Goal: Transaction & Acquisition: Purchase product/service

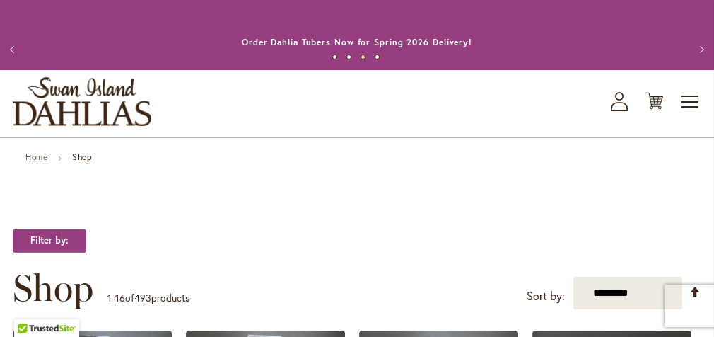
click at [0, 0] on span "Shop" at bounding box center [0, 0] width 0 height 0
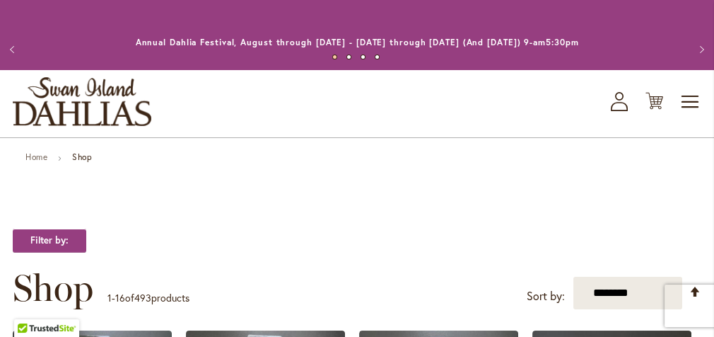
click at [0, 0] on input "Search" at bounding box center [0, 0] width 0 height 0
click at [0, 0] on button "Search" at bounding box center [0, 0] width 0 height 0
type input "**********"
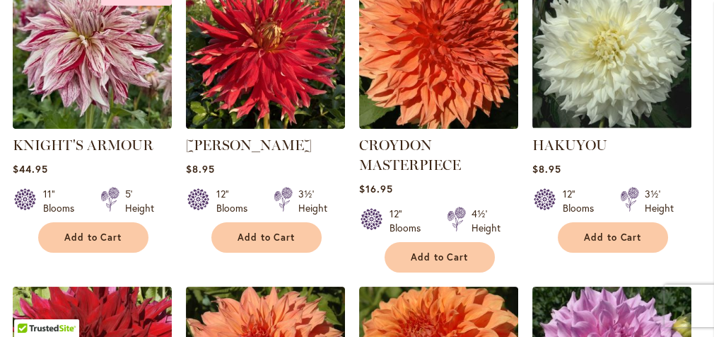
scroll to position [637, 0]
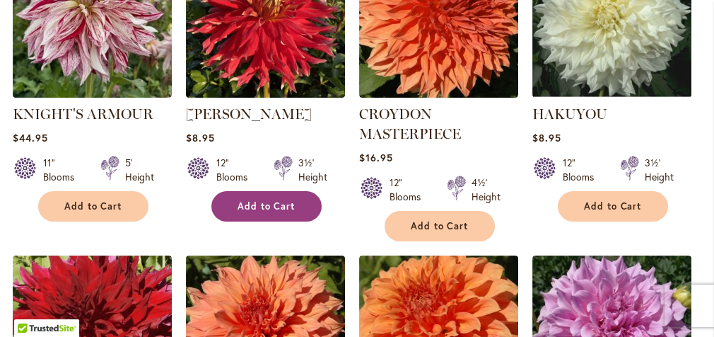
click at [256, 221] on button "Add to Cart" at bounding box center [266, 206] width 110 height 30
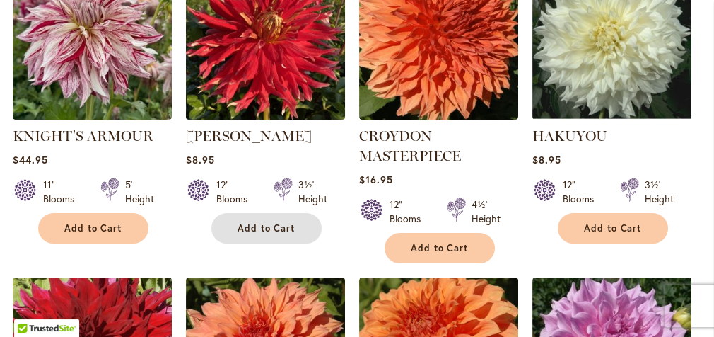
scroll to position [673, 0]
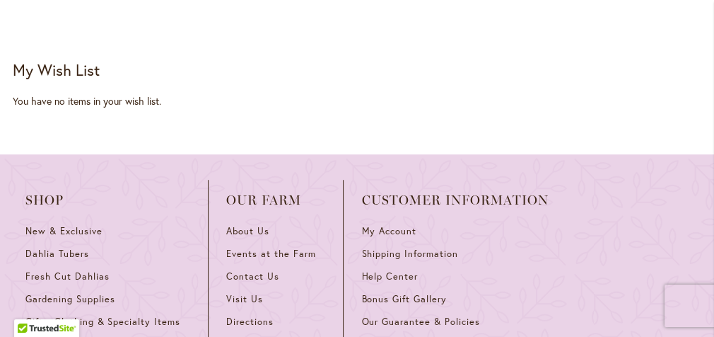
scroll to position [1805, 0]
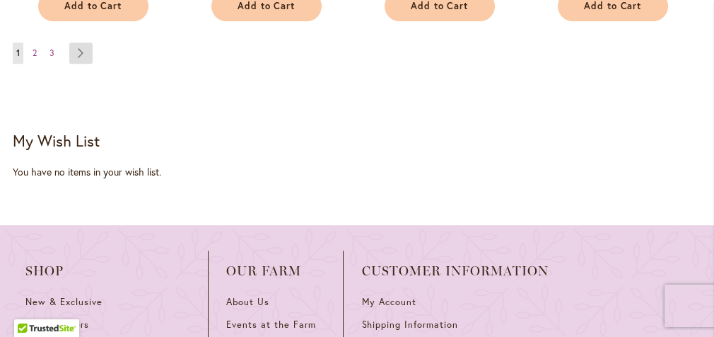
click at [78, 64] on link "Page Next" at bounding box center [80, 52] width 23 height 21
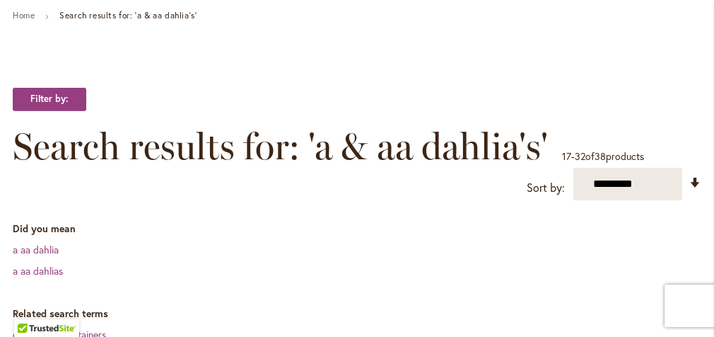
scroll to position [212, 0]
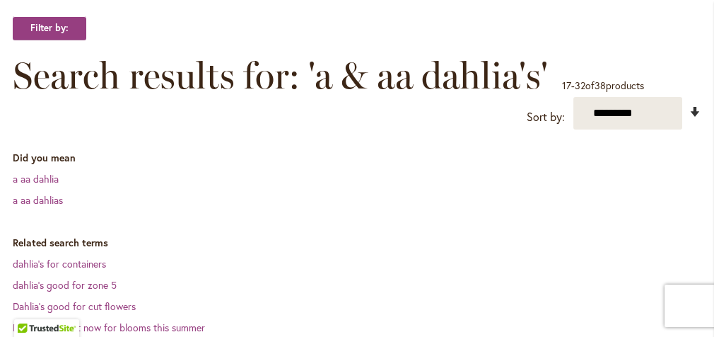
click at [692, 120] on link "Set Ascending Direction" at bounding box center [696, 112] width 12 height 16
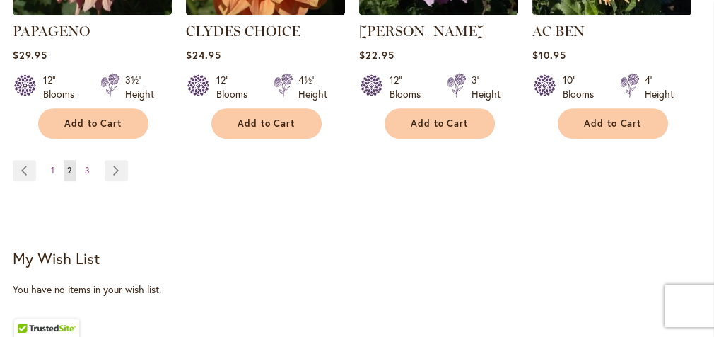
scroll to position [1681, 0]
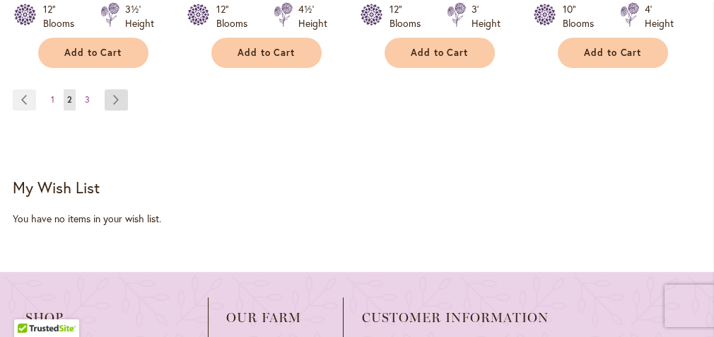
click at [112, 110] on link "Page Next" at bounding box center [116, 99] width 23 height 21
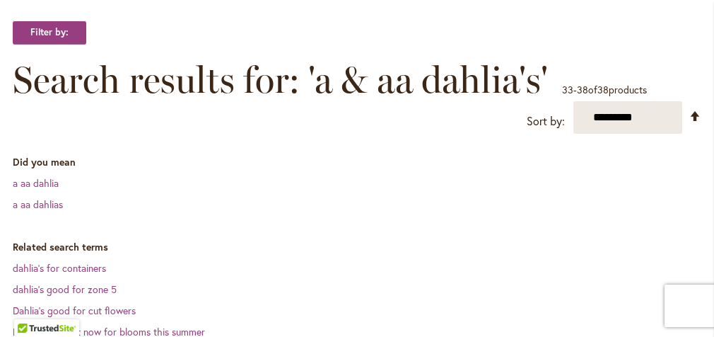
scroll to position [141, 0]
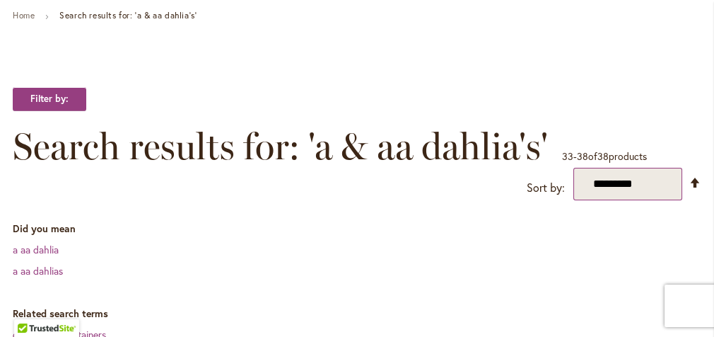
click at [613, 200] on select "**********" at bounding box center [628, 184] width 109 height 33
select select "****"
click at [574, 200] on select "**********" at bounding box center [628, 184] width 109 height 33
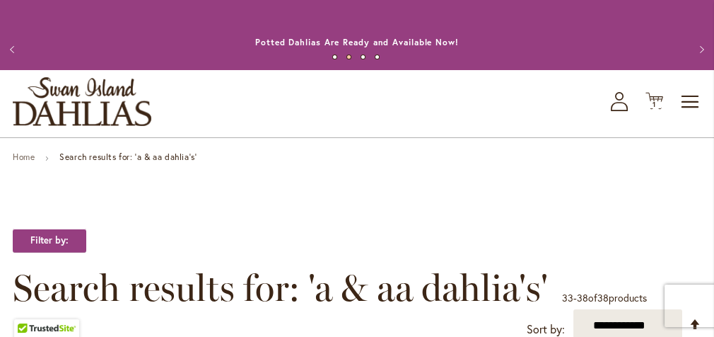
click at [0, 0] on span "New" at bounding box center [0, 0] width 0 height 0
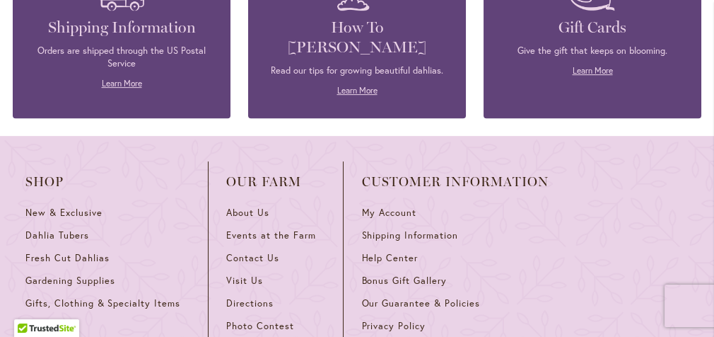
scroll to position [1344, 0]
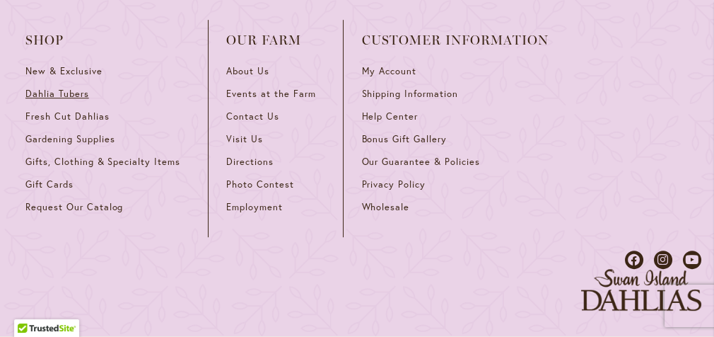
click at [74, 100] on span "Dahlia Tubers" at bounding box center [57, 94] width 64 height 12
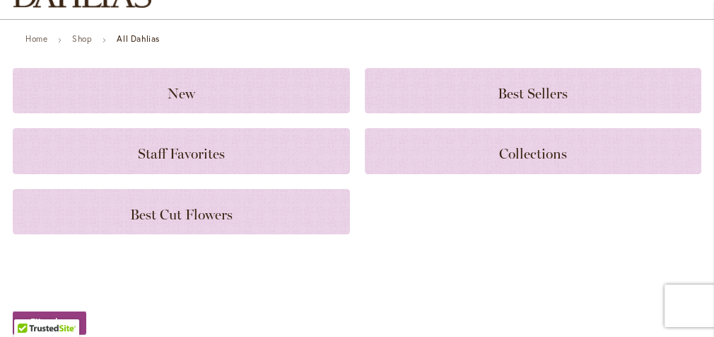
scroll to position [141, 0]
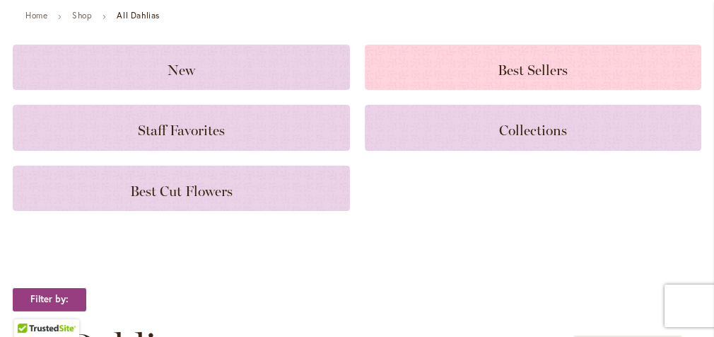
click at [498, 79] on span "Best Sellers" at bounding box center [533, 70] width 70 height 17
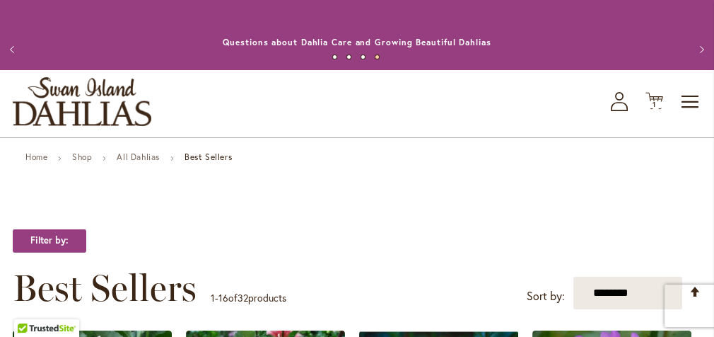
click at [0, 0] on span "Shop" at bounding box center [0, 0] width 0 height 0
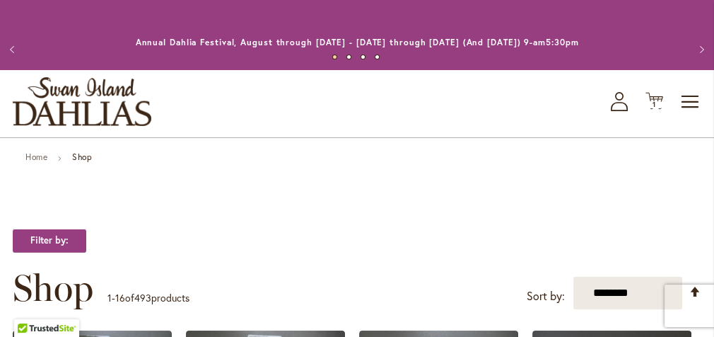
click at [0, 0] on input "Search" at bounding box center [0, 0] width 0 height 0
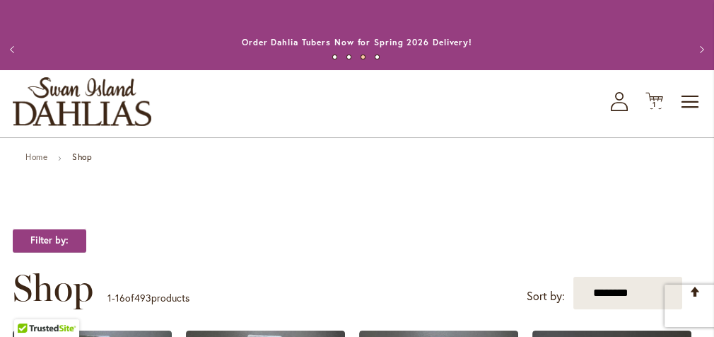
click at [0, 0] on span "large dahlia bloom" at bounding box center [0, 0] width 0 height 0
type input "**********"
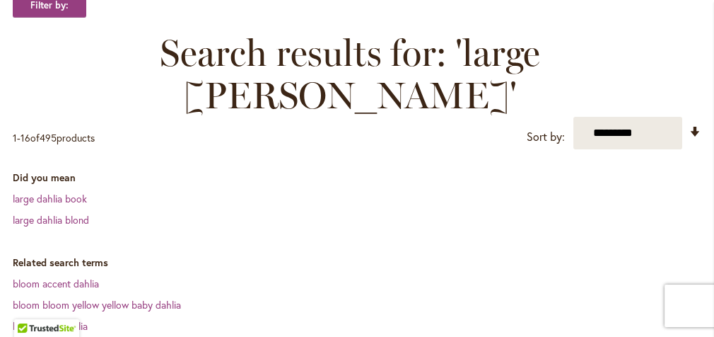
scroll to position [212, 0]
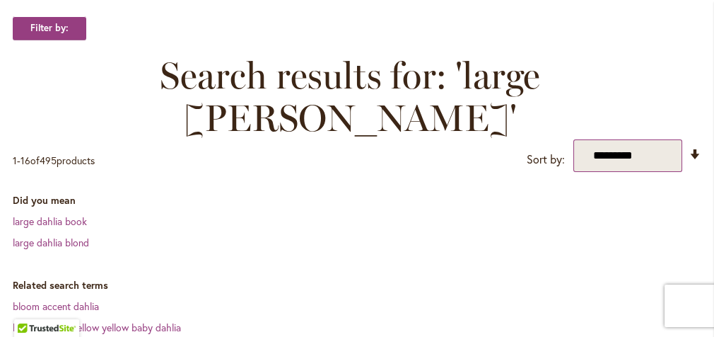
click at [599, 156] on select "**********" at bounding box center [628, 155] width 109 height 33
select select "****"
click at [574, 148] on select "**********" at bounding box center [628, 155] width 109 height 33
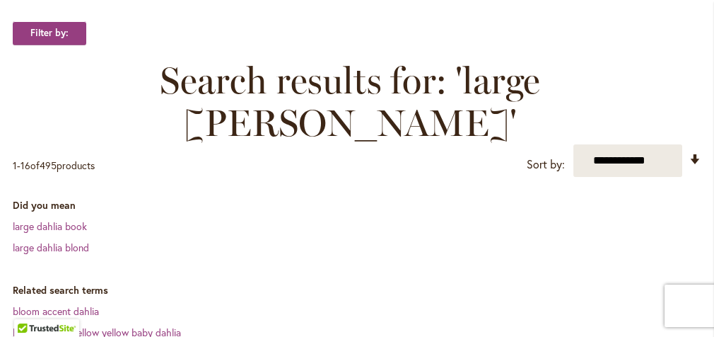
scroll to position [202, 0]
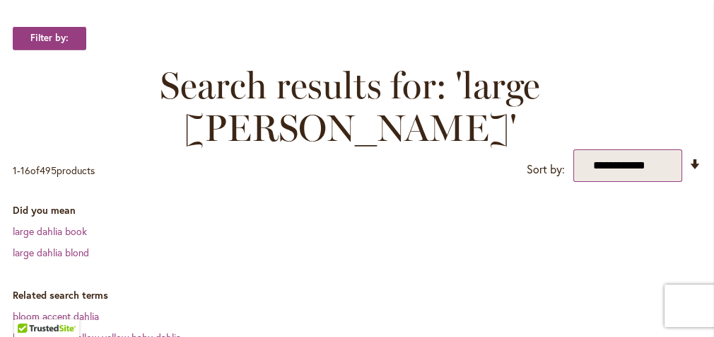
click at [591, 168] on select "**********" at bounding box center [628, 165] width 109 height 33
select select "*********"
click at [574, 157] on select "**********" at bounding box center [628, 165] width 109 height 33
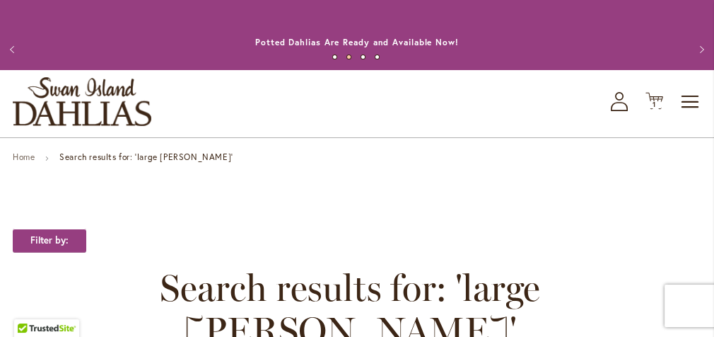
click at [0, 0] on span "Shop" at bounding box center [0, 0] width 0 height 0
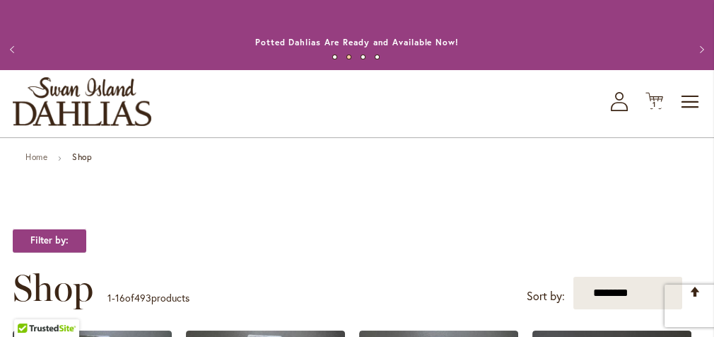
click at [0, 0] on input "Search" at bounding box center [0, 0] width 0 height 0
click at [0, 0] on span "Large blooms" at bounding box center [0, 0] width 0 height 0
type input "**********"
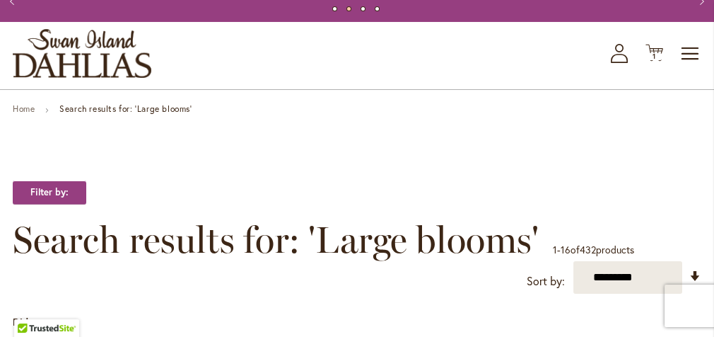
scroll to position [71, 0]
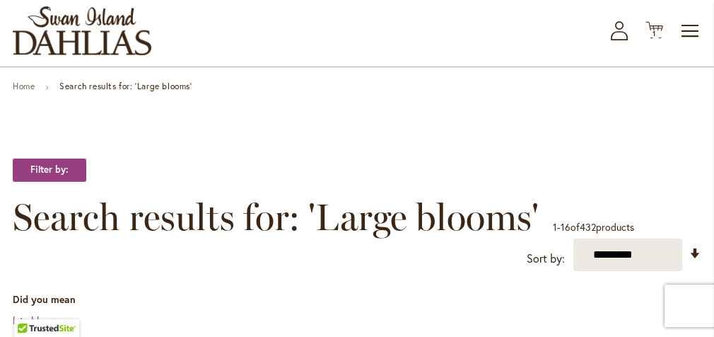
click at [0, 0] on div "**********" at bounding box center [0, 0] width 0 height 0
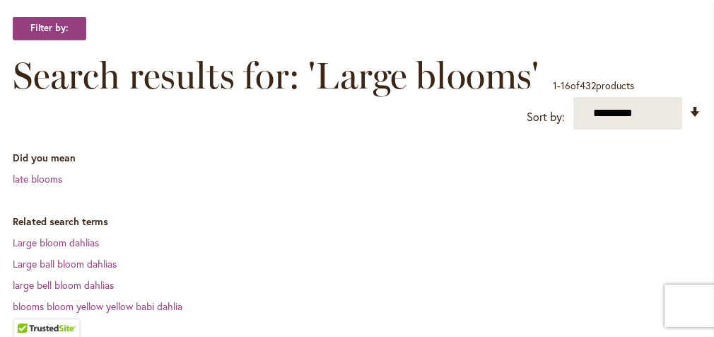
scroll to position [283, 0]
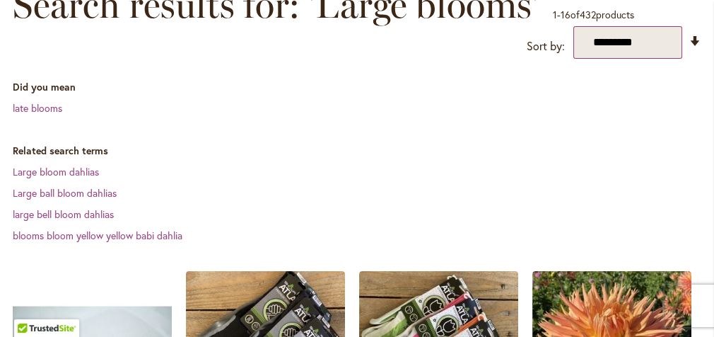
click at [647, 59] on select "**********" at bounding box center [628, 42] width 109 height 33
select select "****"
click at [574, 59] on select "**********" at bounding box center [628, 42] width 109 height 33
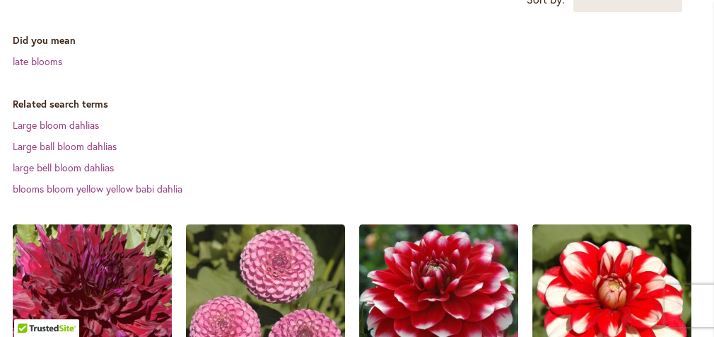
scroll to position [354, 0]
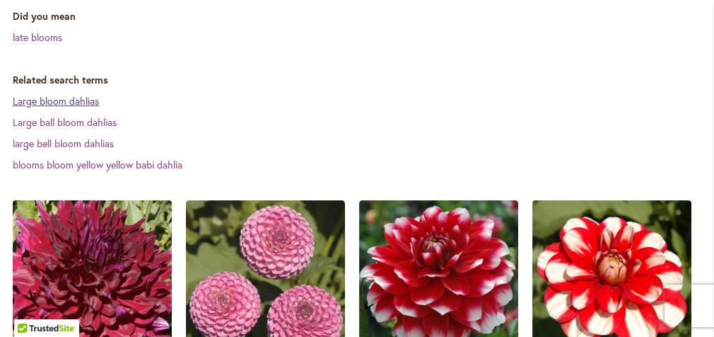
click at [80, 108] on link "Large bloom dahlias" at bounding box center [56, 100] width 86 height 13
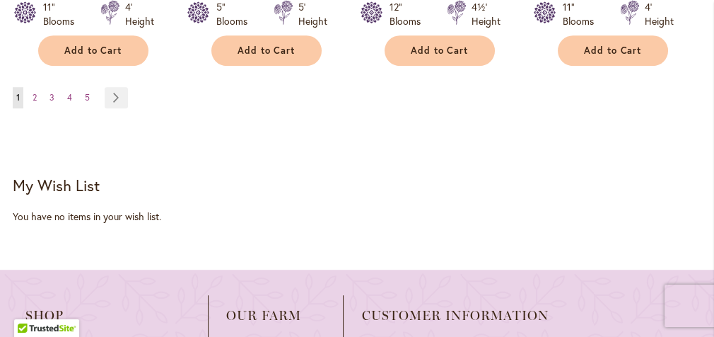
scroll to position [1627, 0]
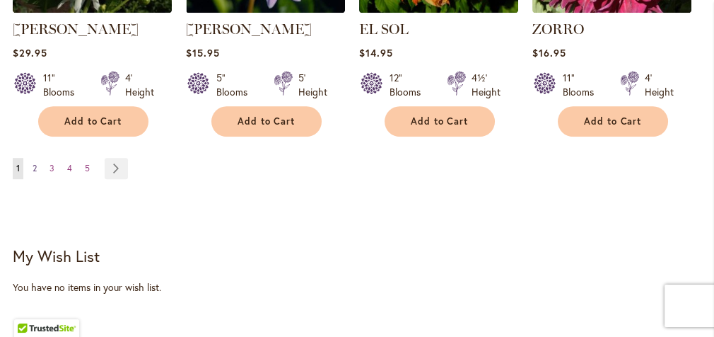
click at [33, 173] on span "2" at bounding box center [35, 168] width 4 height 11
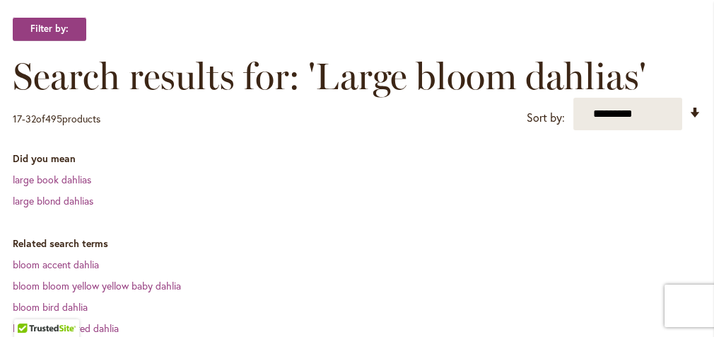
scroll to position [212, 0]
click at [695, 120] on link "Set Ascending Direction" at bounding box center [696, 112] width 12 height 16
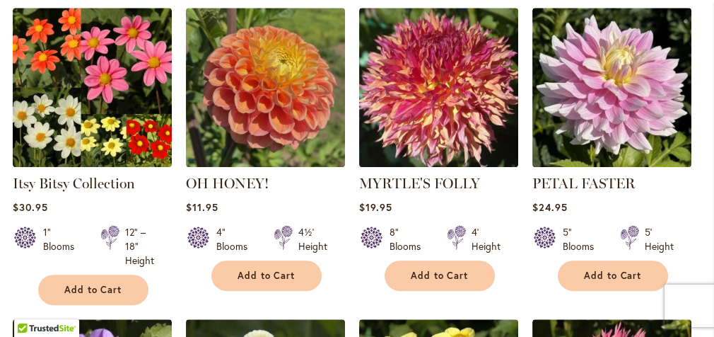
scroll to position [1219, 0]
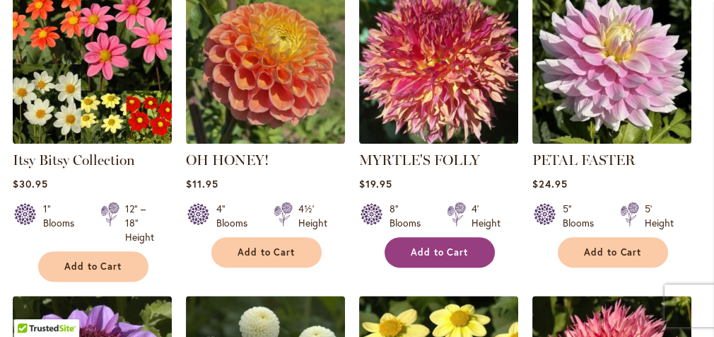
click at [439, 258] on span "Add to Cart" at bounding box center [440, 252] width 58 height 12
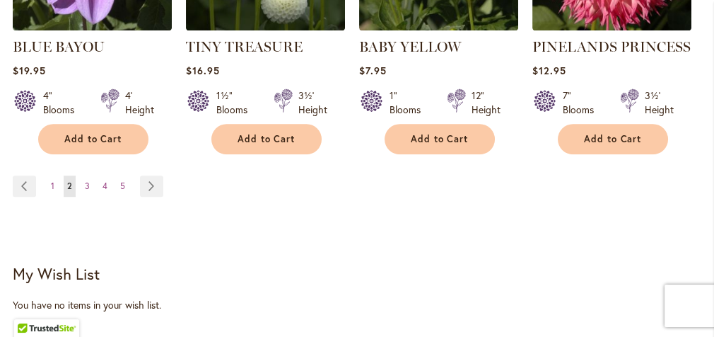
scroll to position [1822, 0]
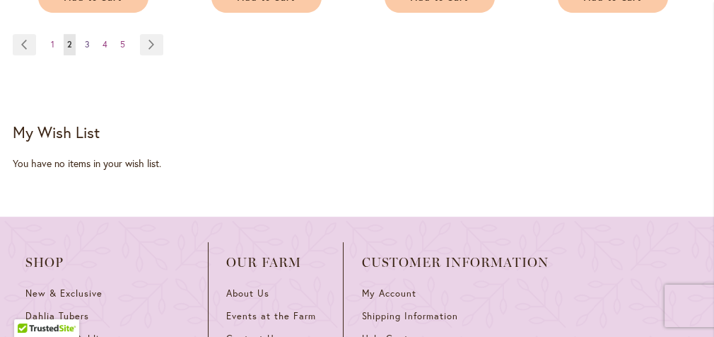
click at [85, 50] on span "3" at bounding box center [87, 44] width 5 height 11
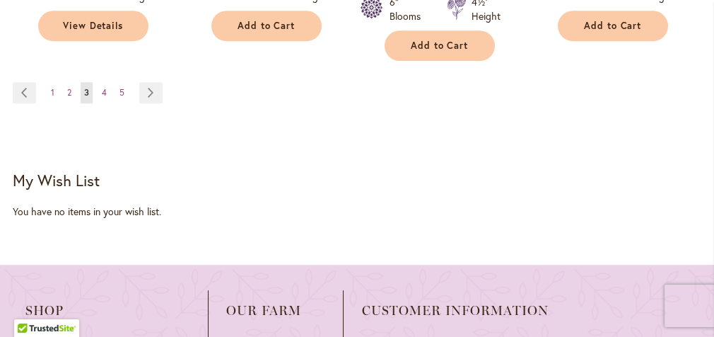
scroll to position [1785, 0]
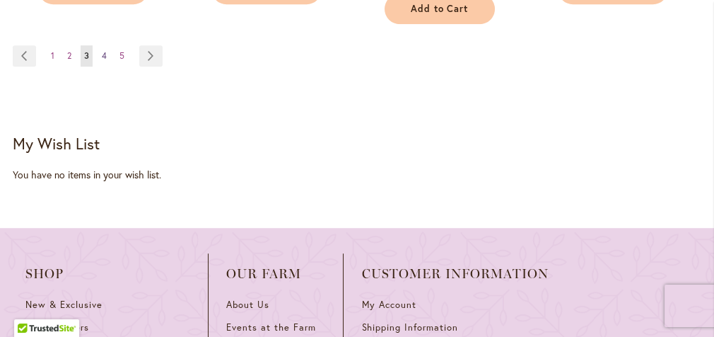
click at [104, 61] on span "4" at bounding box center [104, 55] width 5 height 11
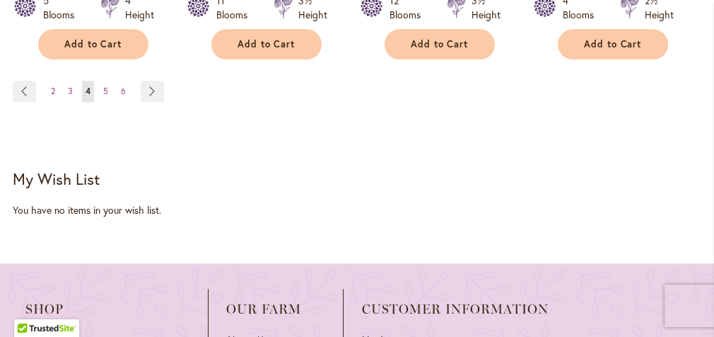
scroll to position [1717, 0]
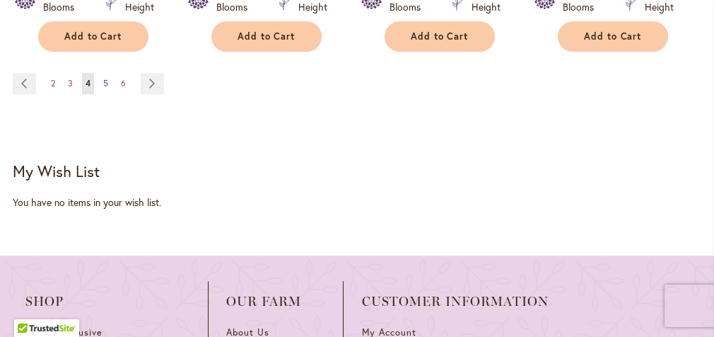
click at [105, 88] on span "5" at bounding box center [105, 83] width 5 height 11
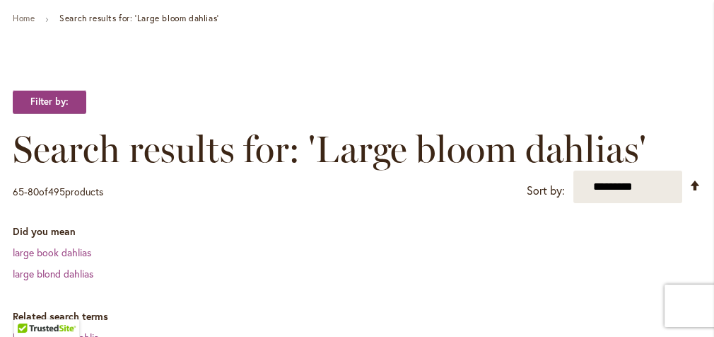
scroll to position [141, 0]
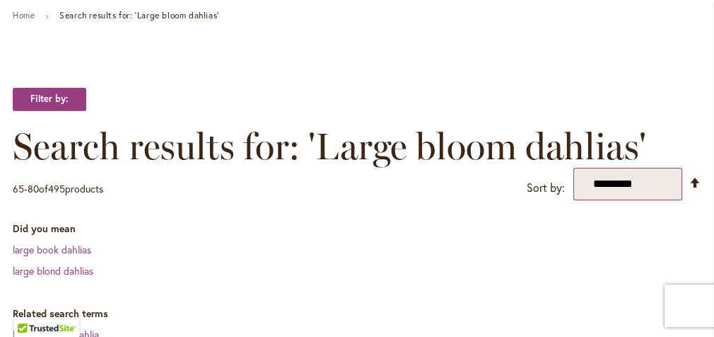
click at [656, 200] on select "**********" at bounding box center [628, 184] width 109 height 33
click at [574, 200] on select "**********" at bounding box center [628, 184] width 109 height 33
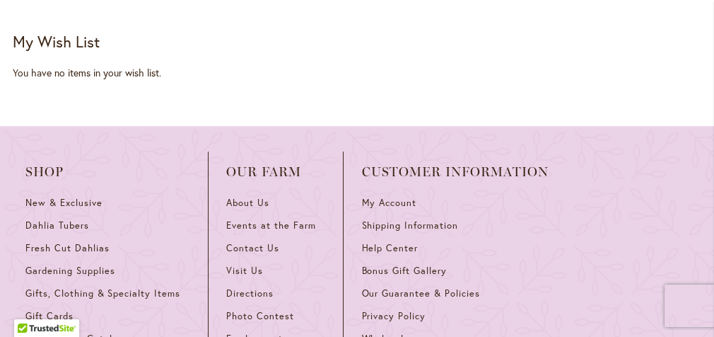
scroll to position [1910, 0]
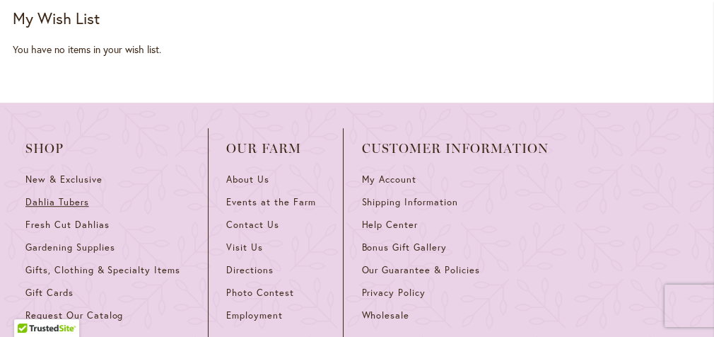
click at [74, 208] on span "Dahlia Tubers" at bounding box center [57, 202] width 64 height 12
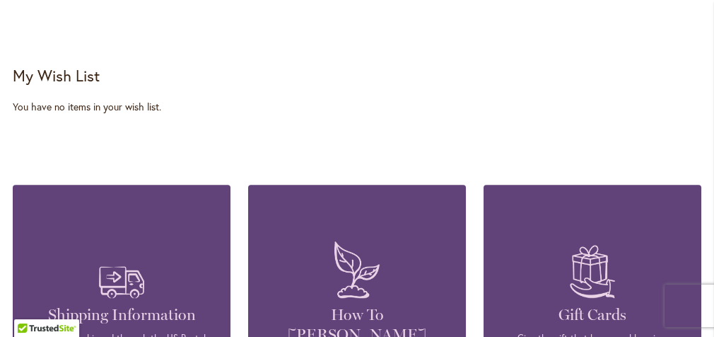
scroll to position [1485, 0]
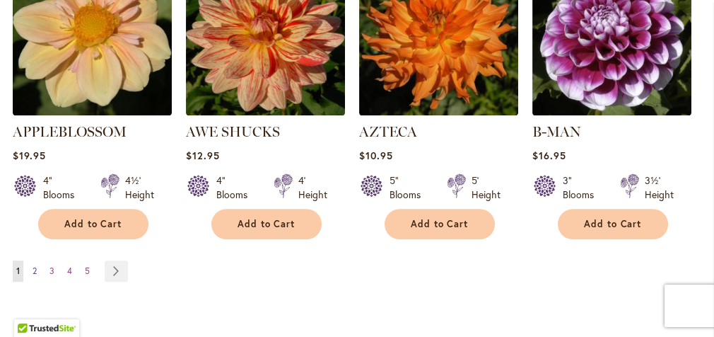
click at [33, 265] on span "2" at bounding box center [35, 270] width 4 height 11
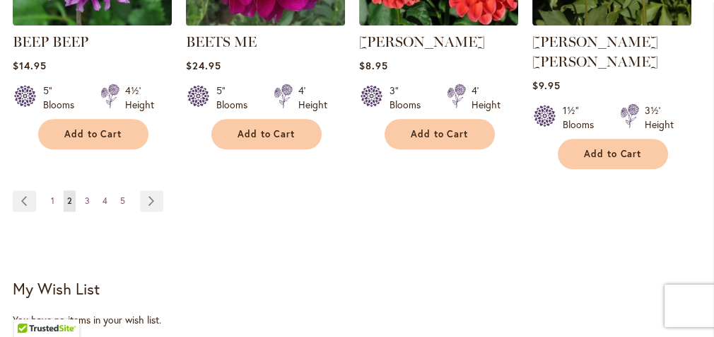
scroll to position [1556, 0]
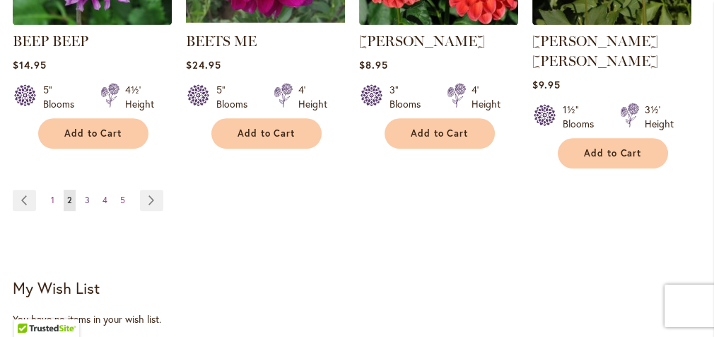
click at [86, 195] on span "3" at bounding box center [87, 200] width 5 height 11
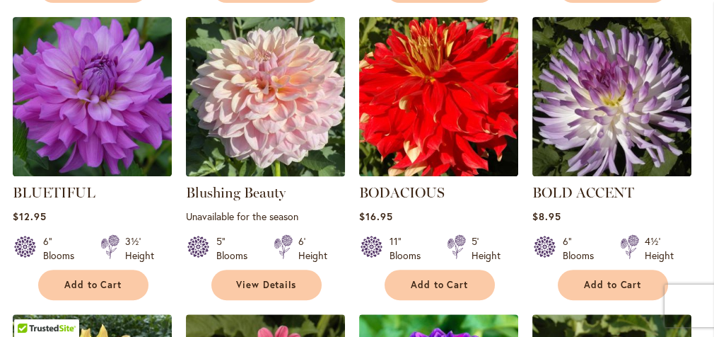
scroll to position [1132, 0]
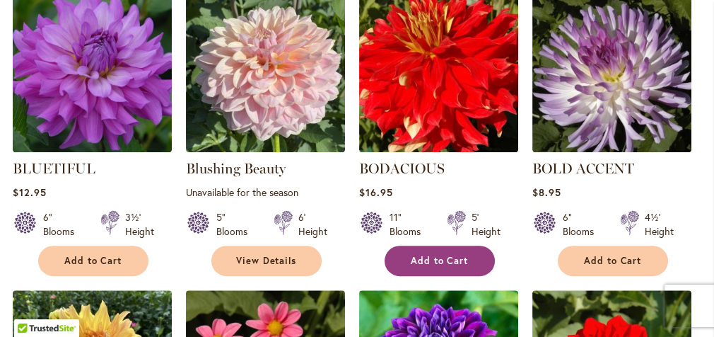
click at [422, 255] on span "Add to Cart" at bounding box center [440, 261] width 58 height 12
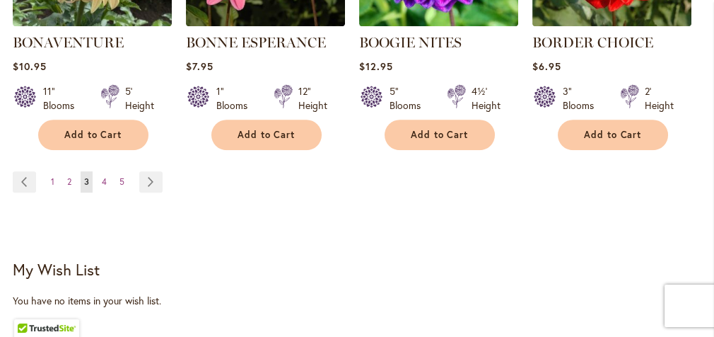
scroll to position [1593, 0]
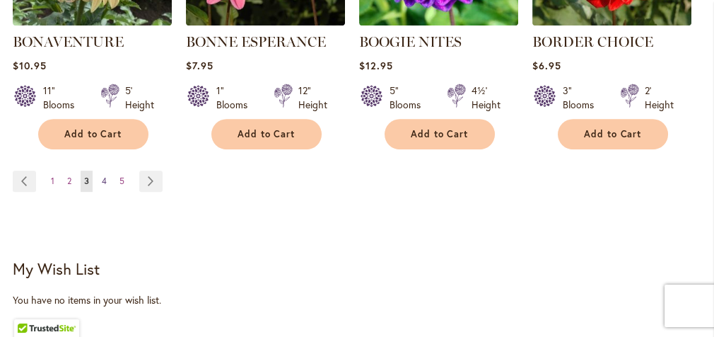
click at [105, 175] on span "4" at bounding box center [104, 180] width 5 height 11
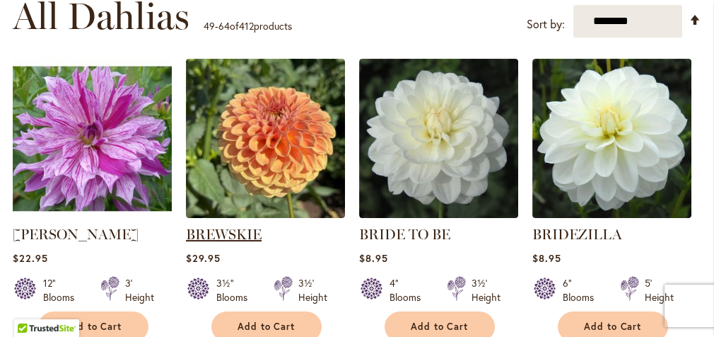
scroll to position [495, 0]
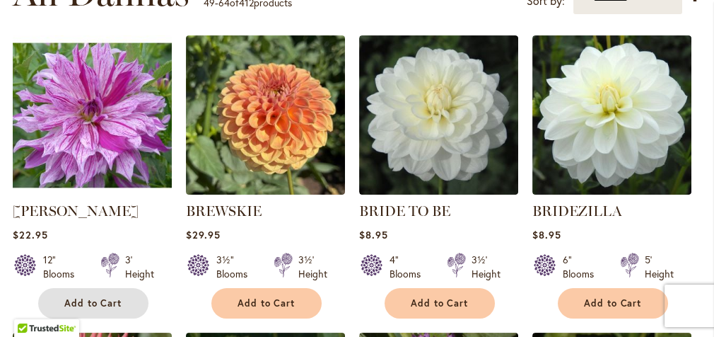
drag, startPoint x: 100, startPoint y: 257, endPoint x: 137, endPoint y: 278, distance: 41.9
click at [102, 297] on span "Add to Cart" at bounding box center [93, 303] width 58 height 12
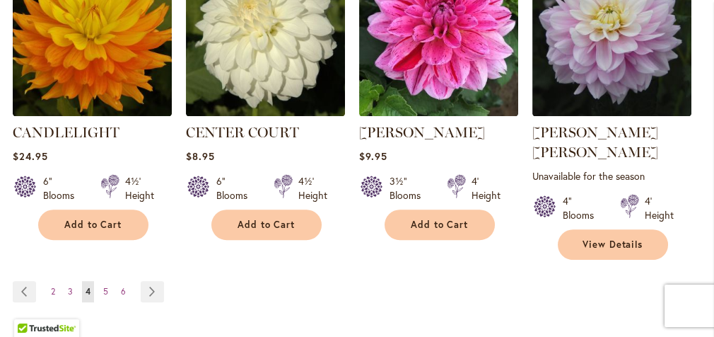
scroll to position [1593, 0]
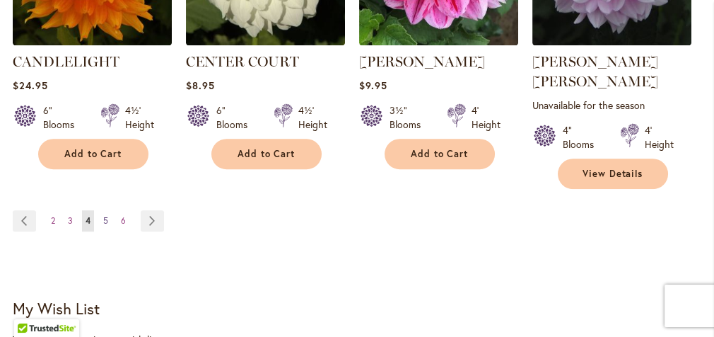
click at [105, 215] on span "5" at bounding box center [105, 220] width 5 height 11
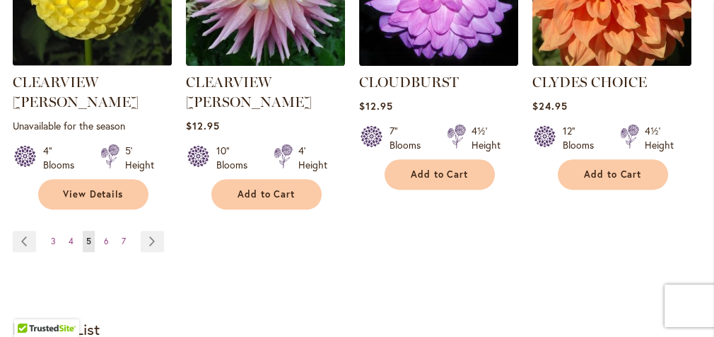
scroll to position [1556, 0]
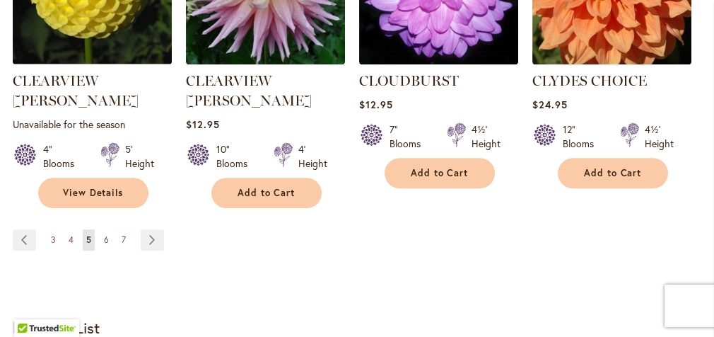
click at [104, 234] on span "6" at bounding box center [106, 239] width 5 height 11
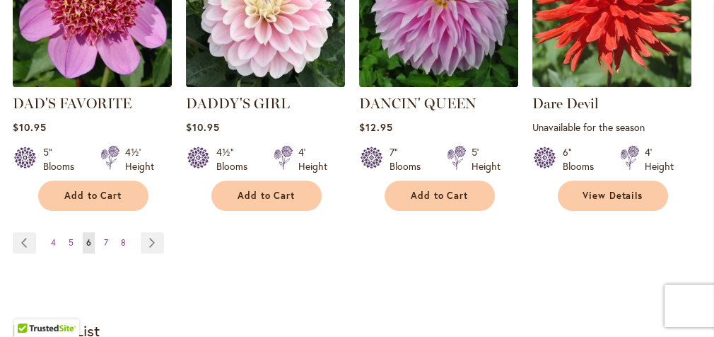
scroll to position [1627, 0]
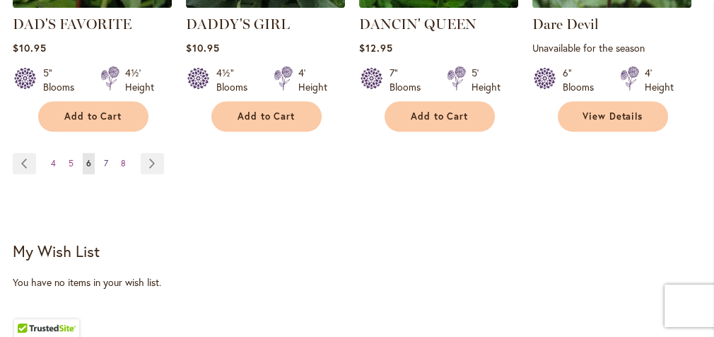
click at [105, 158] on span "7" at bounding box center [106, 163] width 4 height 11
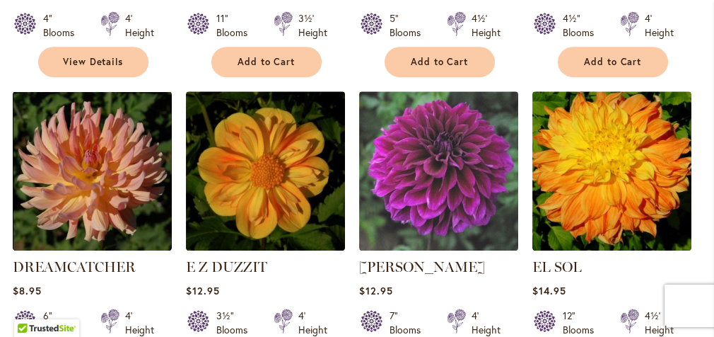
scroll to position [1415, 0]
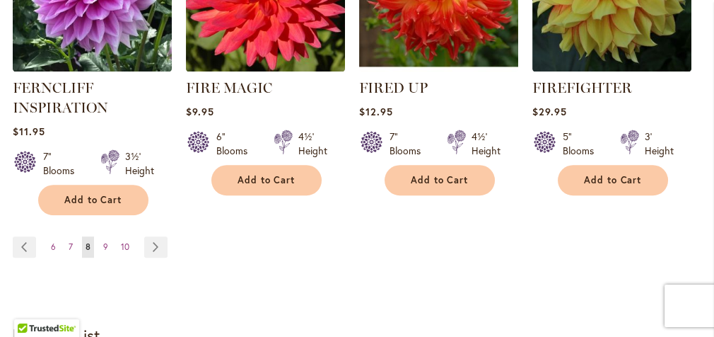
scroll to position [1556, 0]
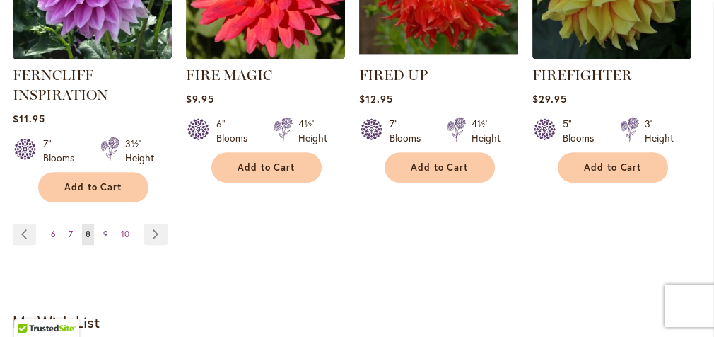
click at [103, 224] on link "Page 9" at bounding box center [106, 234] width 12 height 21
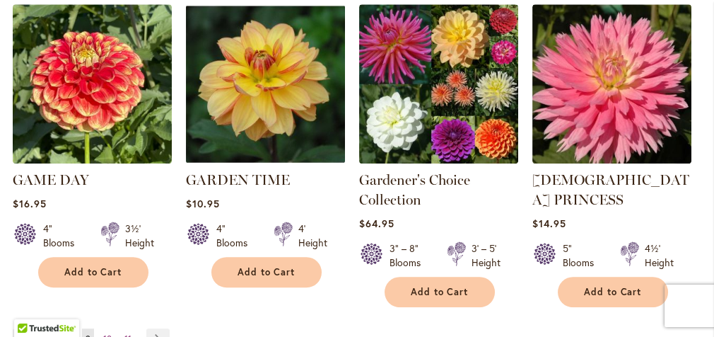
scroll to position [1556, 0]
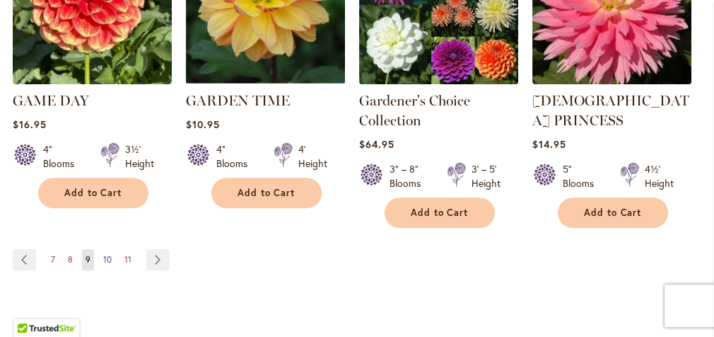
click at [105, 249] on link "Page 10" at bounding box center [108, 259] width 16 height 21
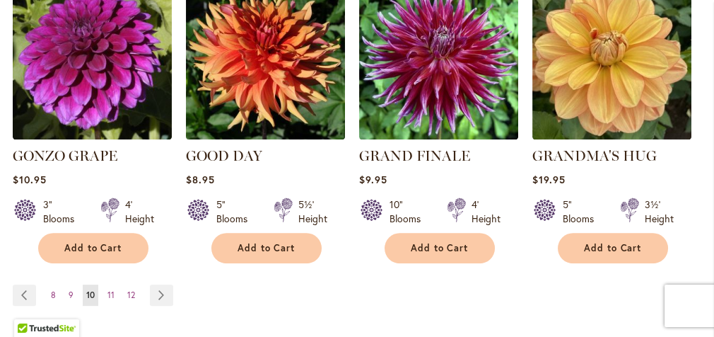
scroll to position [1485, 0]
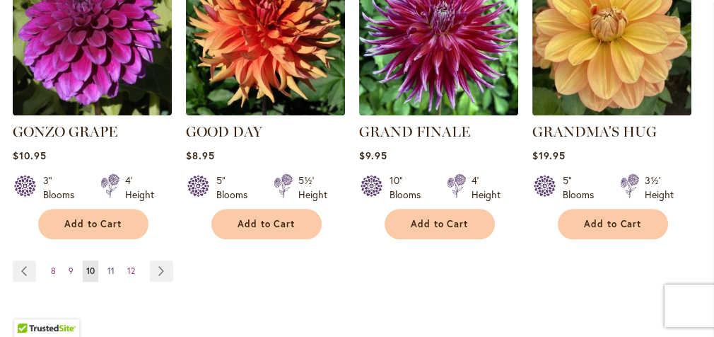
click at [108, 265] on span "11" at bounding box center [111, 270] width 7 height 11
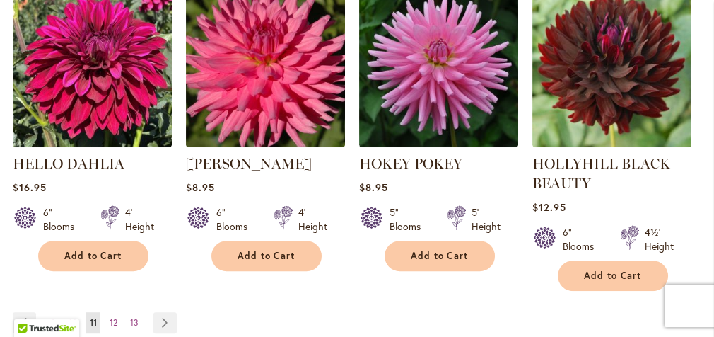
scroll to position [1556, 0]
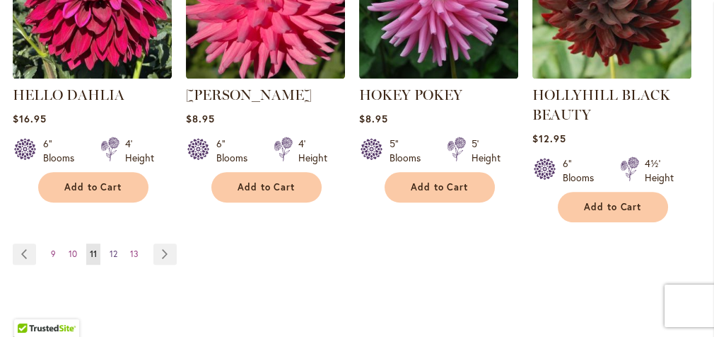
click at [113, 248] on span "12" at bounding box center [114, 253] width 8 height 11
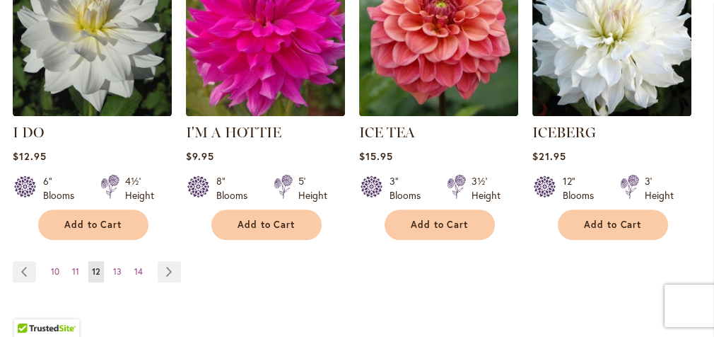
scroll to position [1485, 0]
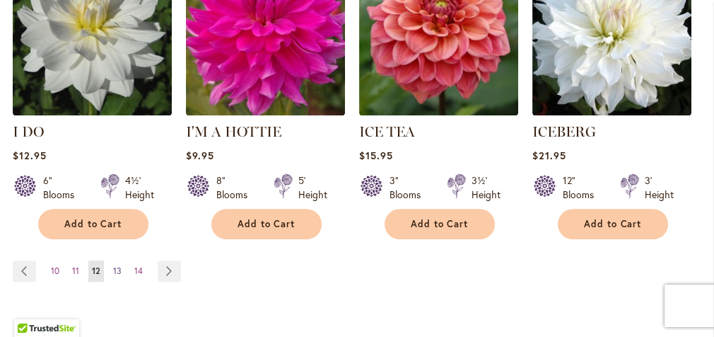
click at [116, 265] on span "13" at bounding box center [117, 270] width 8 height 11
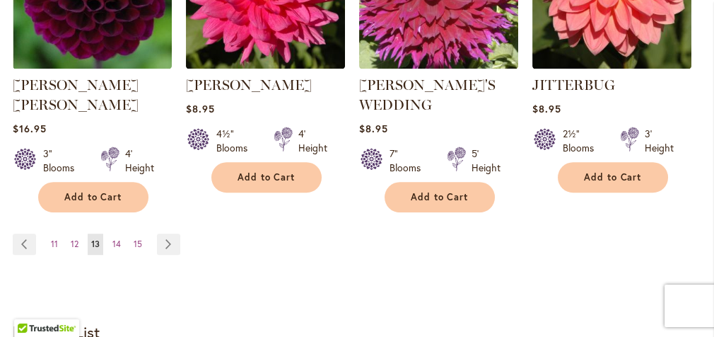
scroll to position [1556, 0]
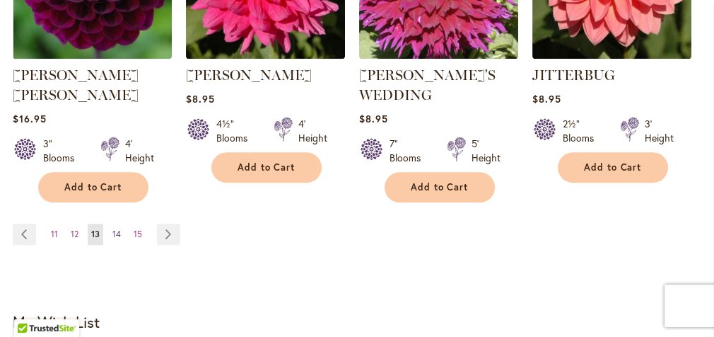
click at [114, 228] on span "14" at bounding box center [116, 233] width 8 height 11
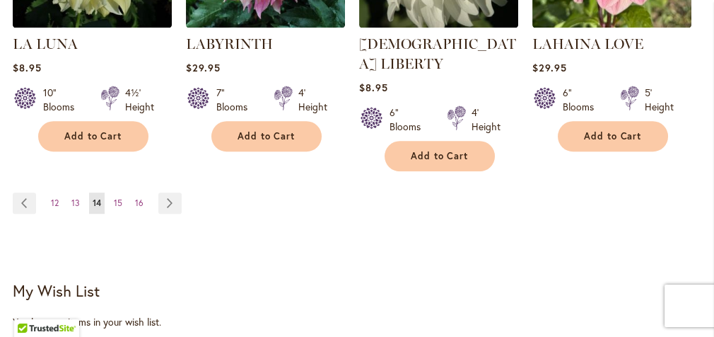
scroll to position [1485, 0]
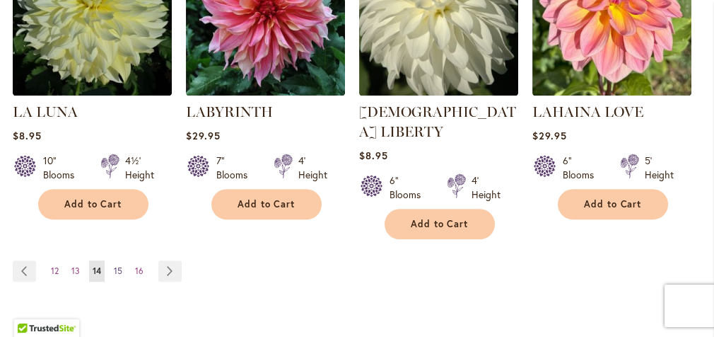
click at [117, 265] on span "15" at bounding box center [118, 270] width 8 height 11
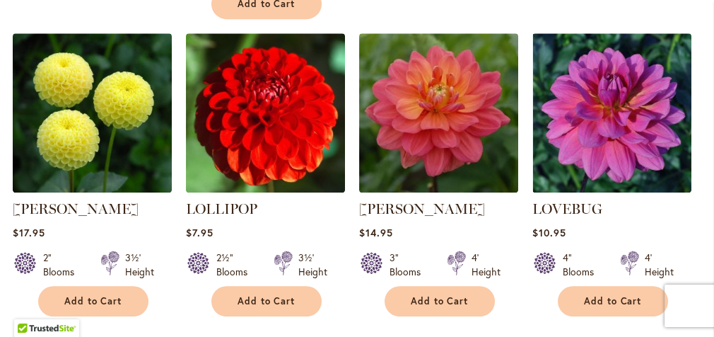
scroll to position [1485, 0]
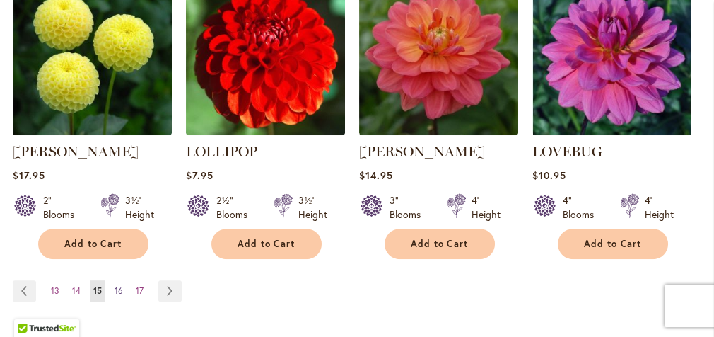
click at [119, 285] on span "16" at bounding box center [119, 290] width 8 height 11
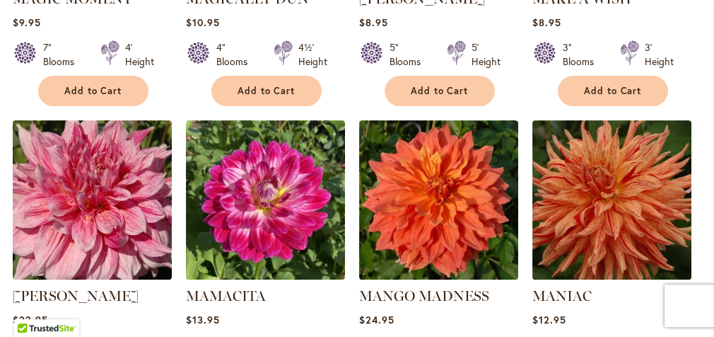
scroll to position [1061, 0]
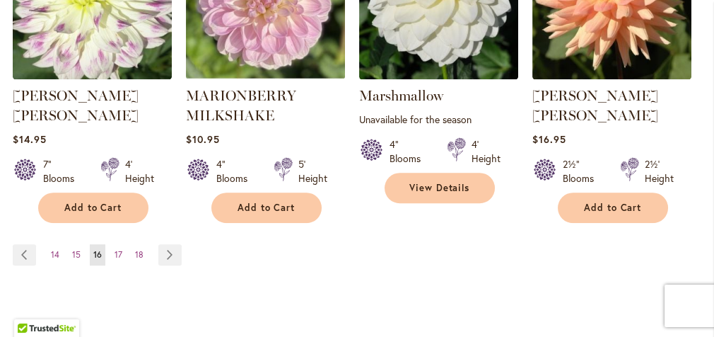
scroll to position [1593, 0]
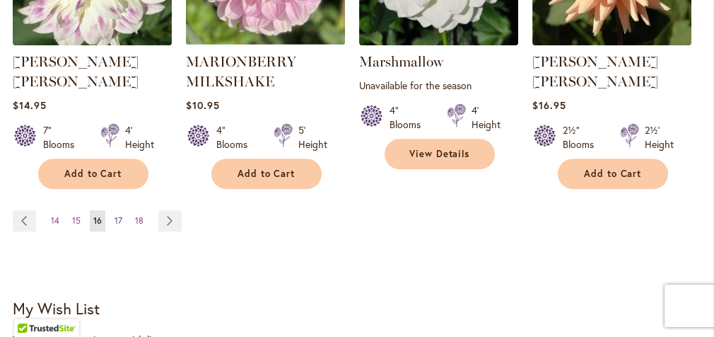
click at [115, 215] on span "17" at bounding box center [119, 220] width 8 height 11
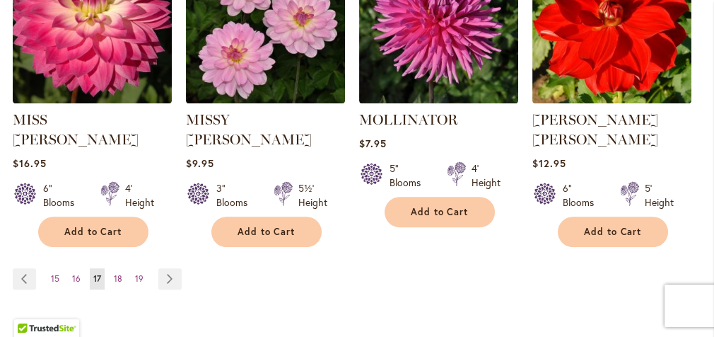
scroll to position [1485, 0]
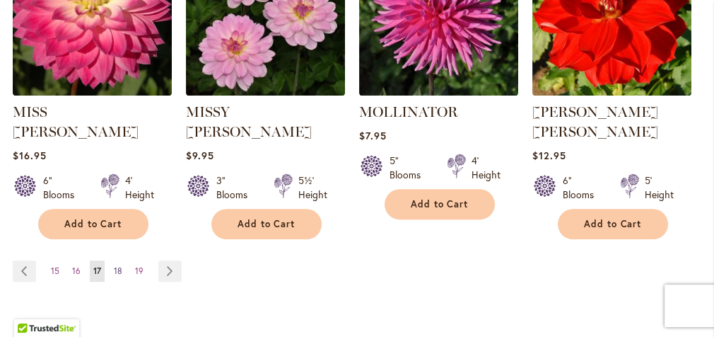
click at [116, 265] on span "18" at bounding box center [118, 270] width 8 height 11
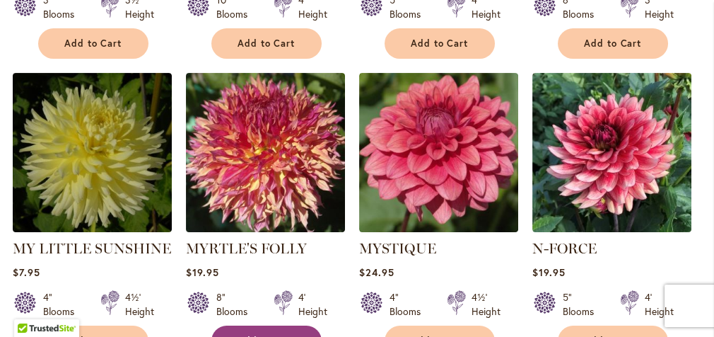
scroll to position [778, 0]
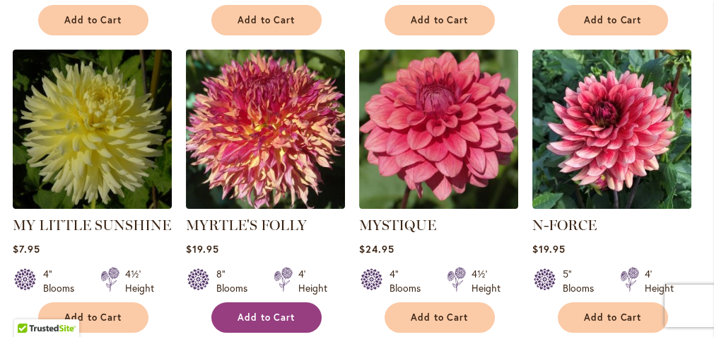
click at [267, 311] on span "Add to Cart" at bounding box center [267, 317] width 58 height 12
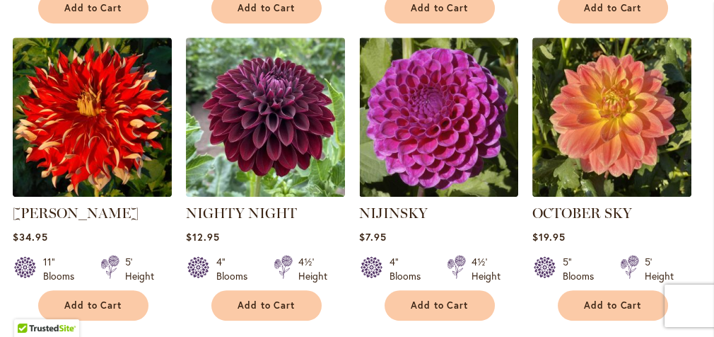
scroll to position [1451, 0]
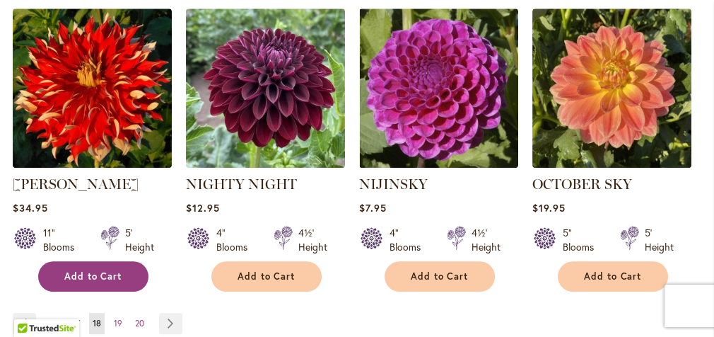
click at [86, 270] on span "Add to Cart" at bounding box center [93, 276] width 58 height 12
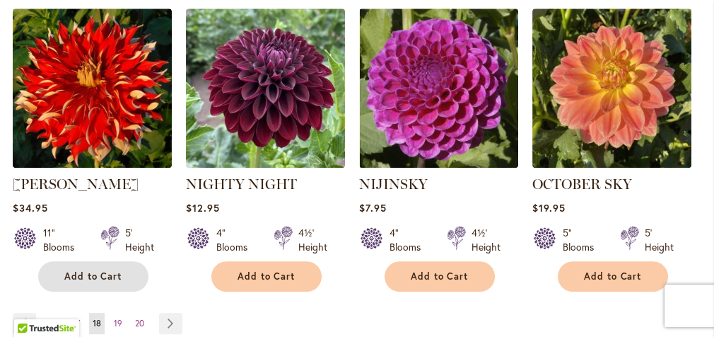
click at [86, 270] on span "Add to Cart" at bounding box center [93, 276] width 58 height 12
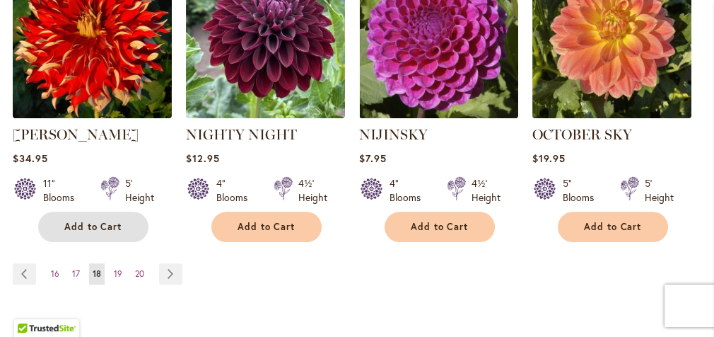
scroll to position [1592, 0]
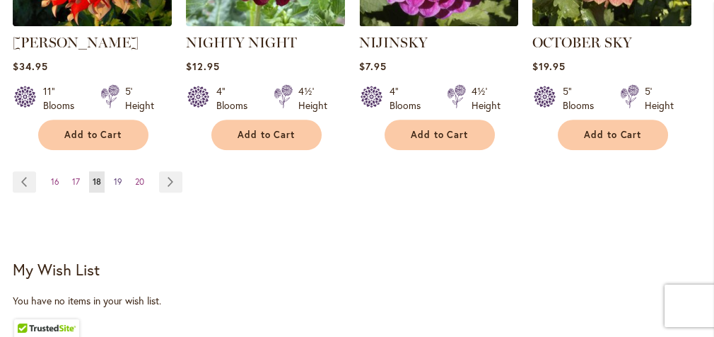
click at [115, 176] on span "19" at bounding box center [118, 181] width 8 height 11
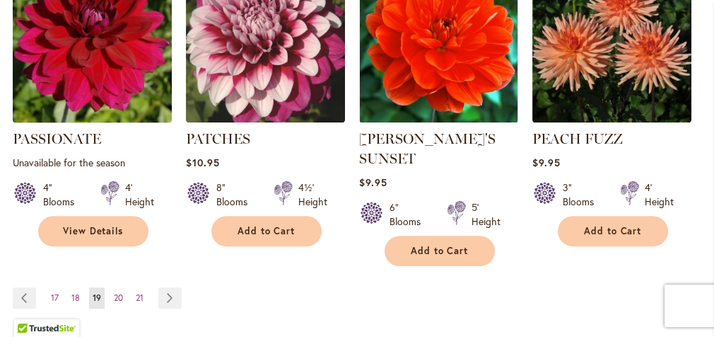
scroll to position [1556, 0]
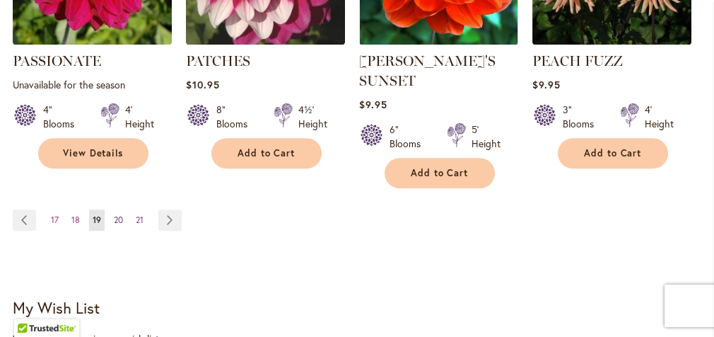
click at [117, 214] on span "20" at bounding box center [118, 219] width 9 height 11
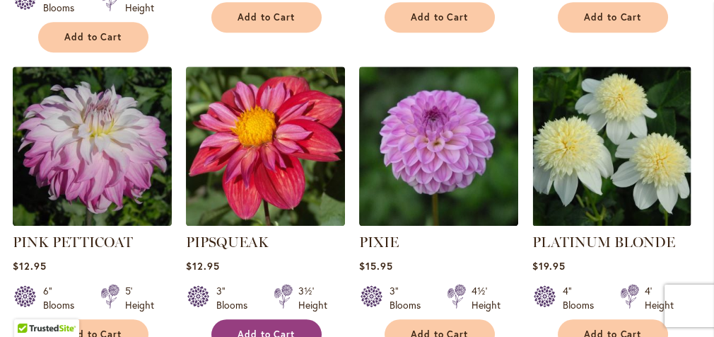
scroll to position [1556, 0]
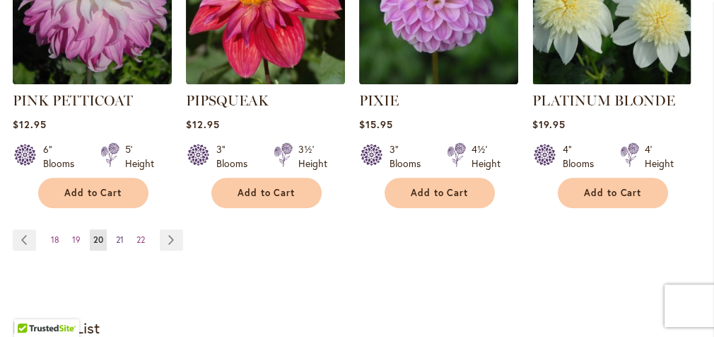
click at [118, 234] on span "21" at bounding box center [120, 239] width 8 height 11
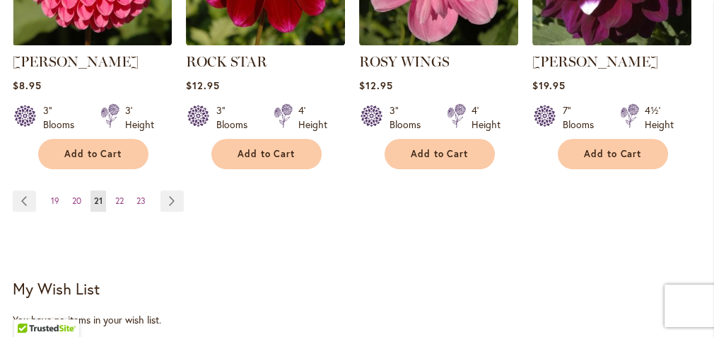
scroll to position [1556, 0]
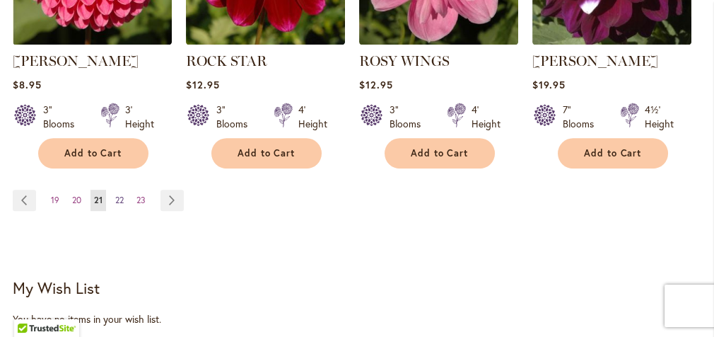
click at [117, 195] on span "22" at bounding box center [119, 200] width 8 height 11
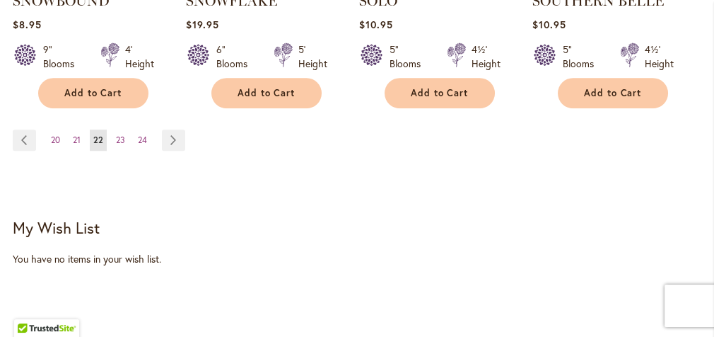
scroll to position [1627, 0]
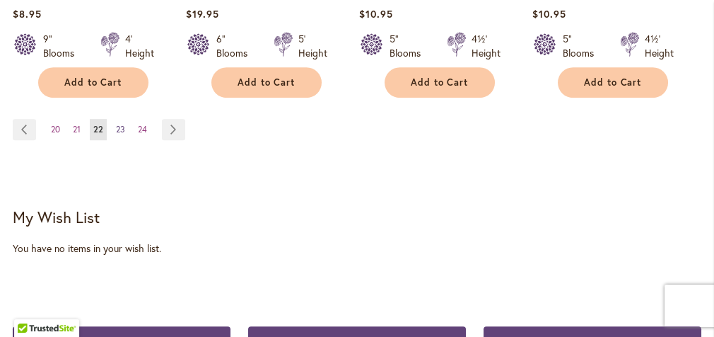
click at [118, 124] on span "23" at bounding box center [120, 129] width 9 height 11
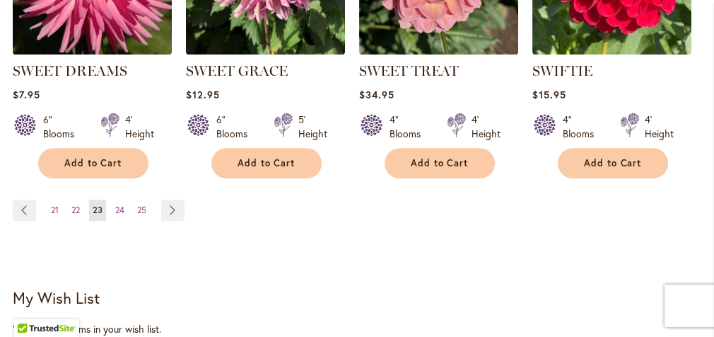
scroll to position [1556, 0]
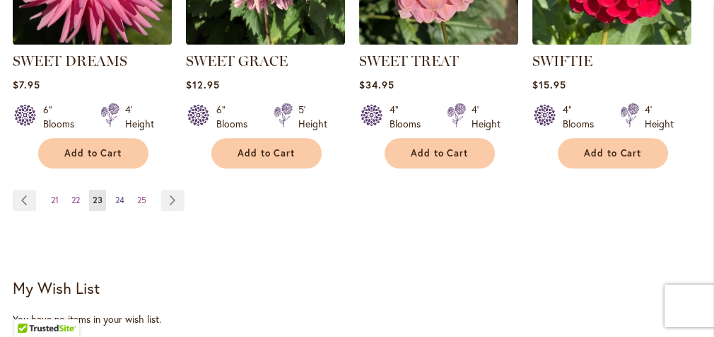
click at [120, 195] on span "24" at bounding box center [119, 200] width 9 height 11
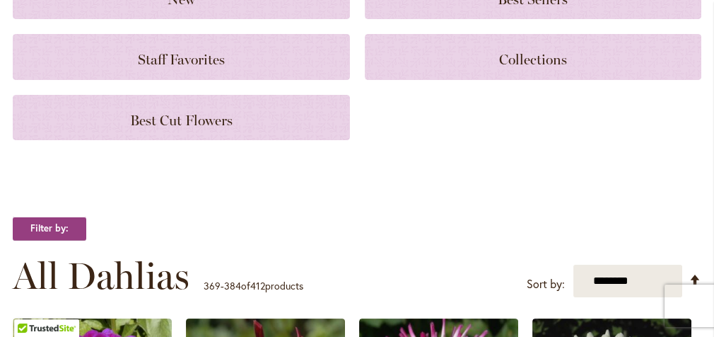
scroll to position [87, 0]
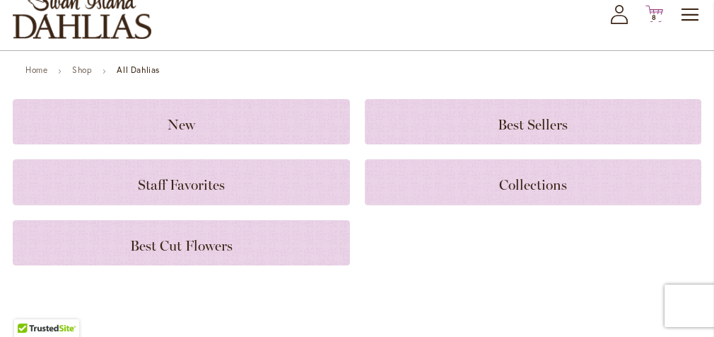
click at [663, 23] on icon "Cart .cls-1 { fill: #231f20; }" at bounding box center [655, 14] width 18 height 18
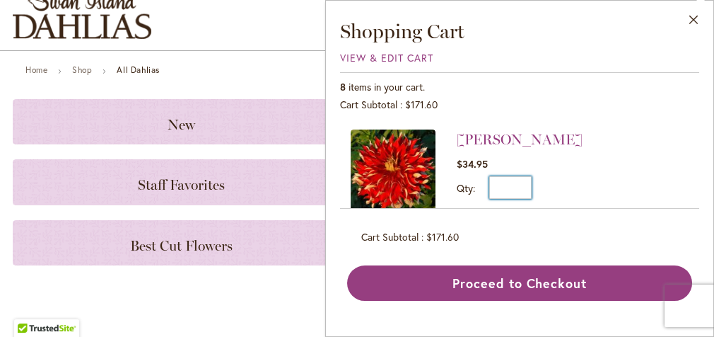
click at [522, 187] on input "*" at bounding box center [510, 187] width 42 height 23
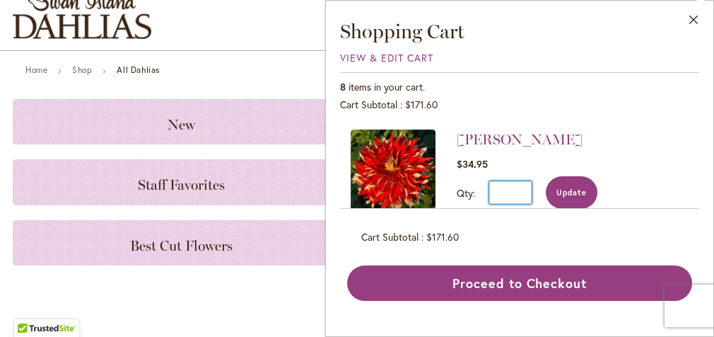
type input "*"
click at [574, 187] on span "Update" at bounding box center [572, 192] width 30 height 10
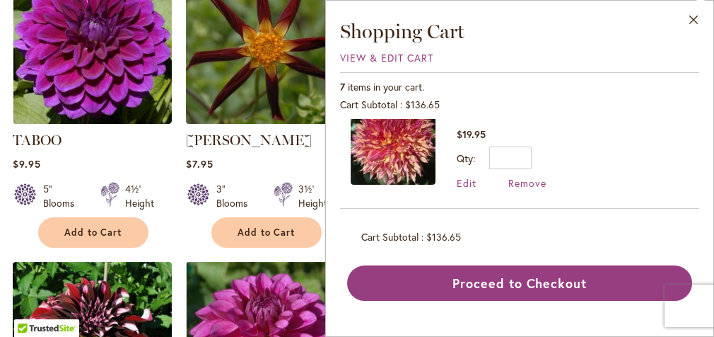
scroll to position [479, 0]
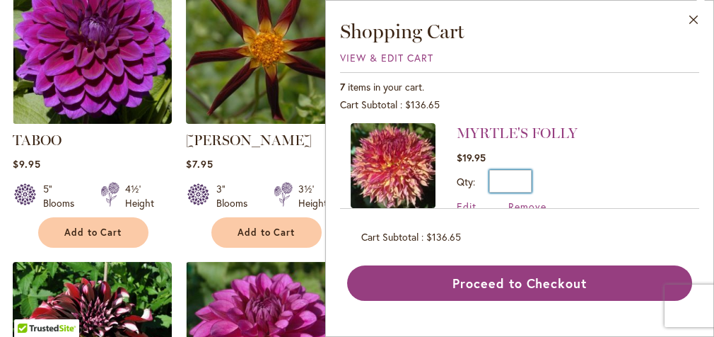
click at [520, 174] on input "*" at bounding box center [510, 181] width 42 height 23
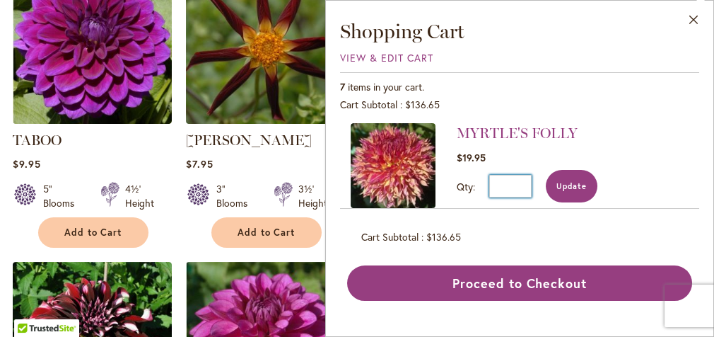
type input "*"
click at [570, 181] on span "Update" at bounding box center [572, 186] width 30 height 10
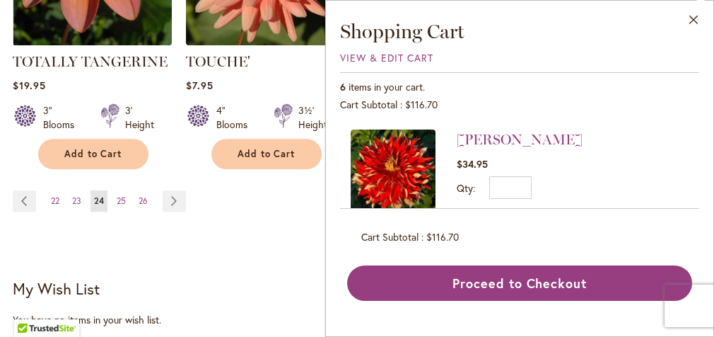
scroll to position [1556, 0]
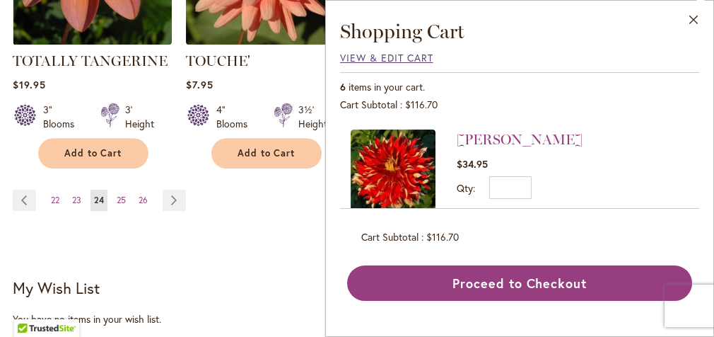
click at [354, 52] on span "View & Edit Cart" at bounding box center [386, 57] width 93 height 13
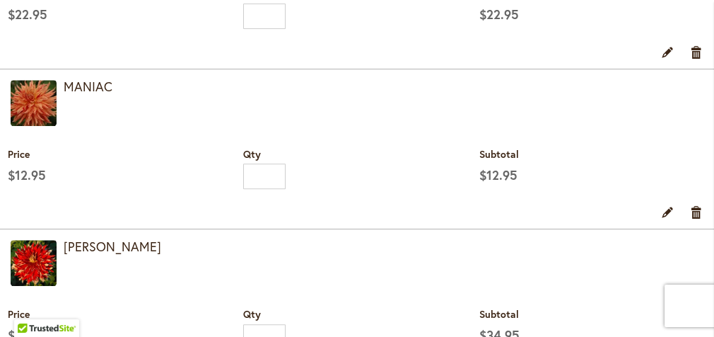
scroll to position [1061, 0]
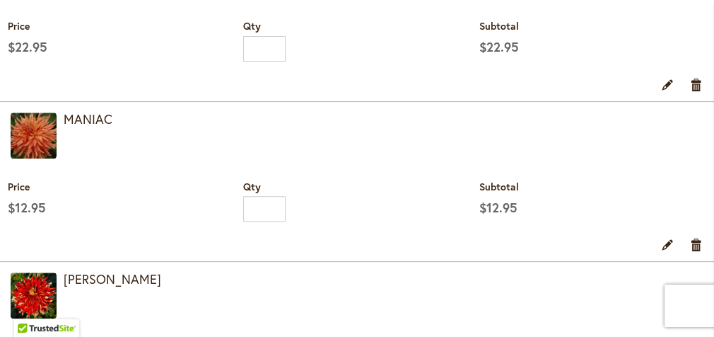
click at [274, 284] on div "**********" at bounding box center [357, 80] width 714 height 1864
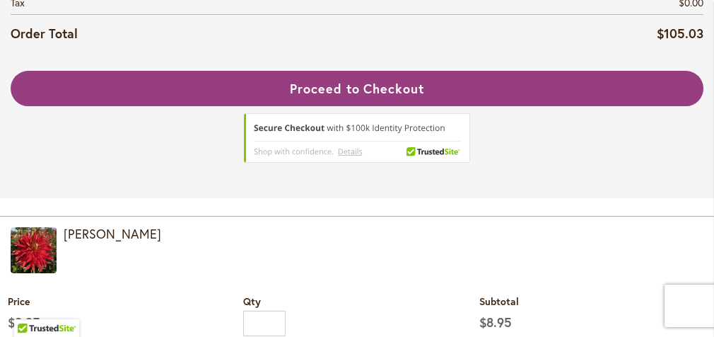
scroll to position [0, 0]
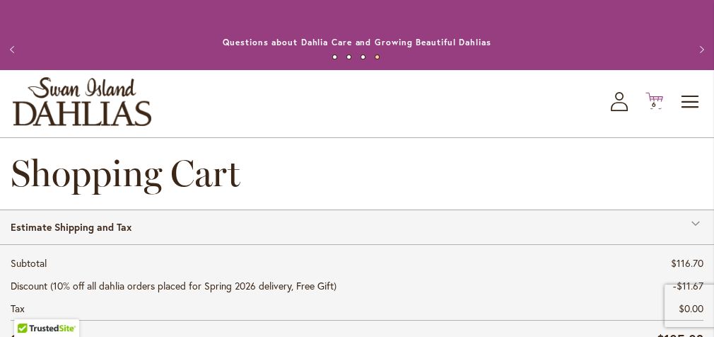
click at [663, 110] on icon at bounding box center [655, 101] width 18 height 17
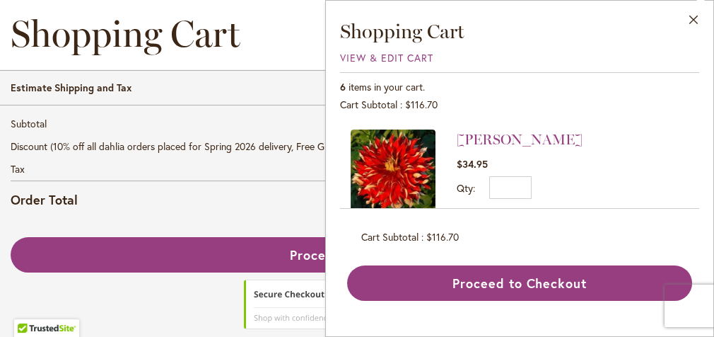
scroll to position [141, 0]
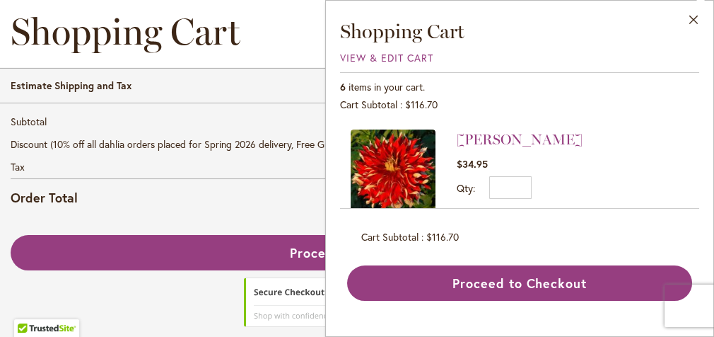
click at [0, 0] on span "Shop" at bounding box center [0, 0] width 0 height 0
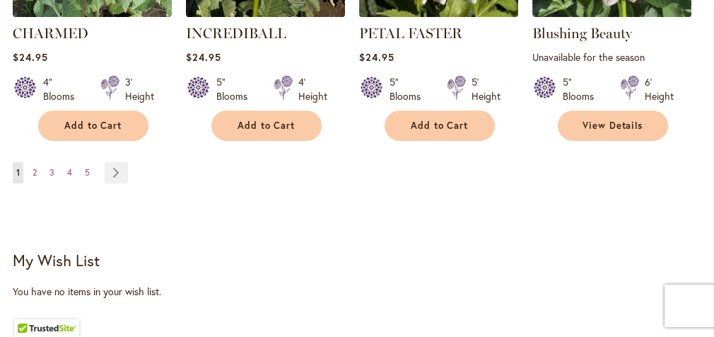
scroll to position [1415, 0]
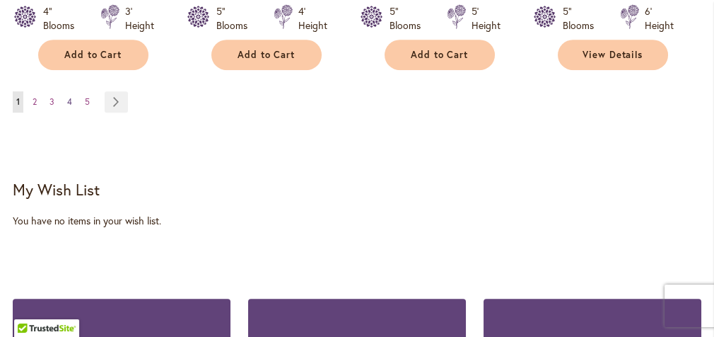
click at [70, 107] on span "4" at bounding box center [69, 101] width 5 height 11
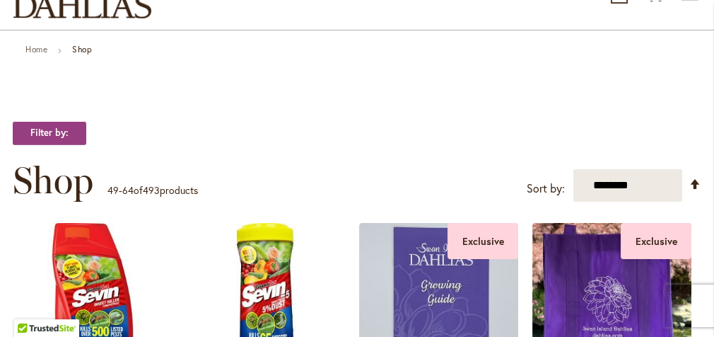
scroll to position [141, 0]
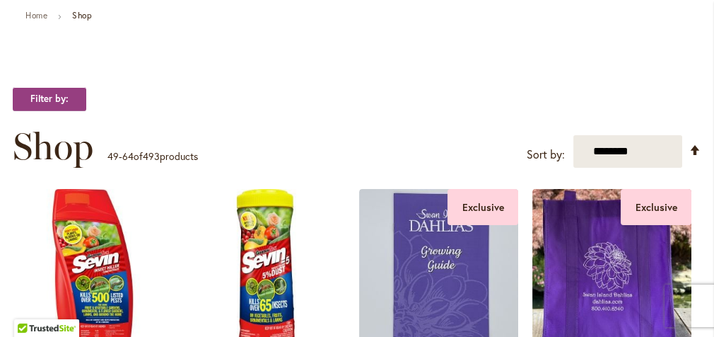
click at [0, 0] on span "Shop" at bounding box center [0, 0] width 0 height 0
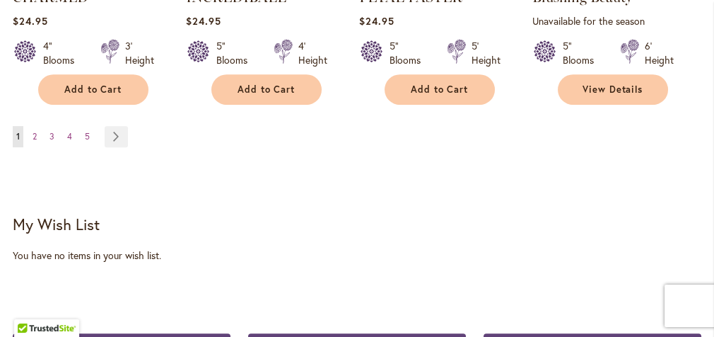
scroll to position [1415, 0]
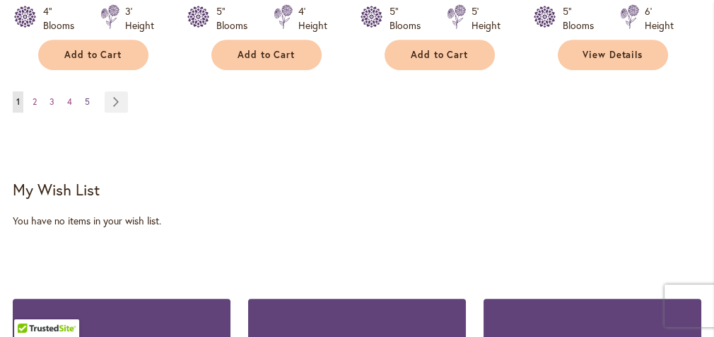
click at [87, 107] on span "5" at bounding box center [87, 101] width 5 height 11
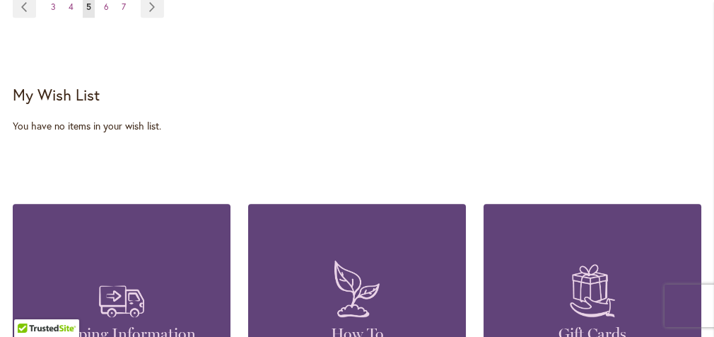
scroll to position [1415, 0]
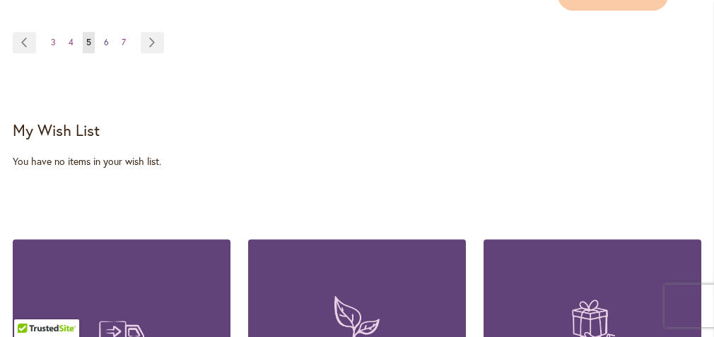
click at [102, 53] on link "Page 6" at bounding box center [106, 42] width 12 height 21
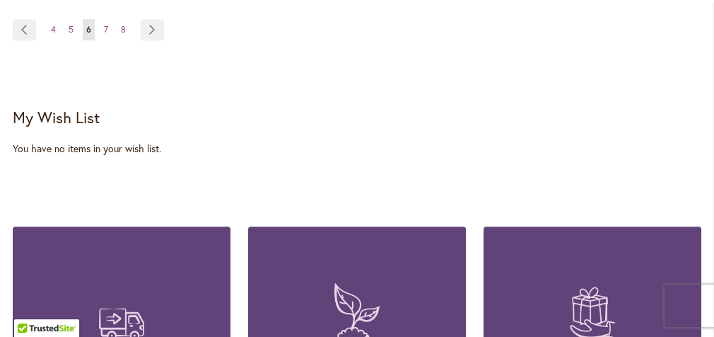
scroll to position [1556, 0]
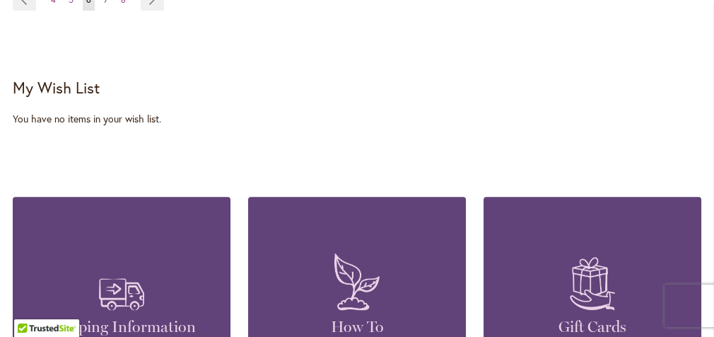
click at [105, 5] on span "7" at bounding box center [106, -1] width 4 height 11
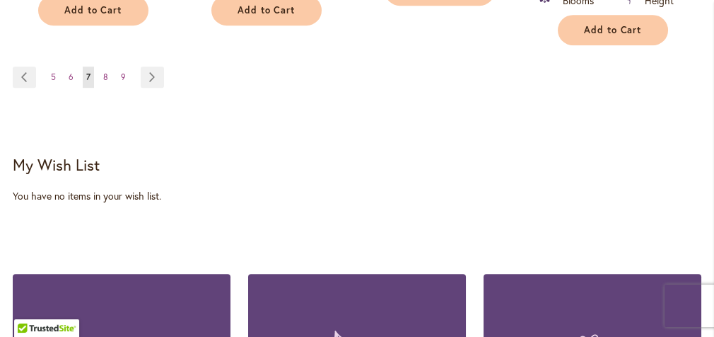
scroll to position [1582, 0]
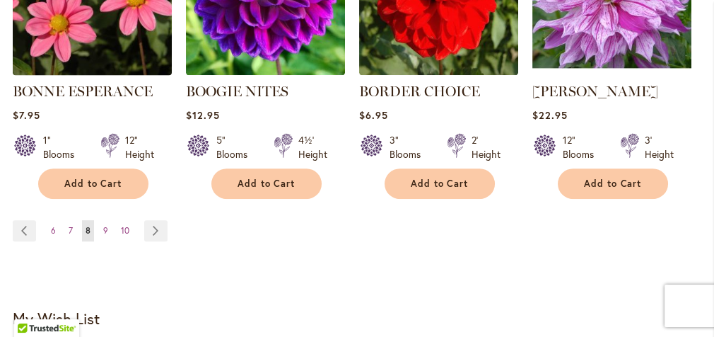
scroll to position [1371, 0]
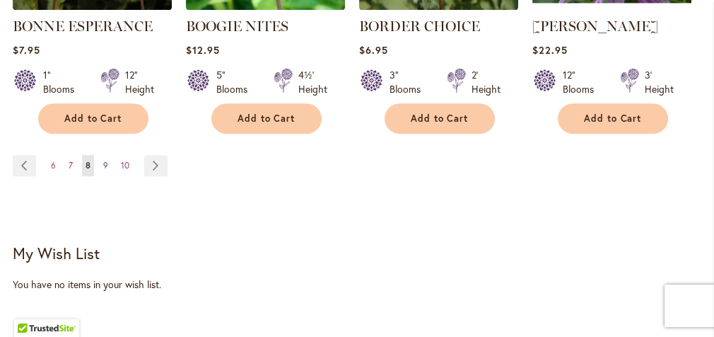
click at [102, 176] on link "Page 9" at bounding box center [106, 165] width 12 height 21
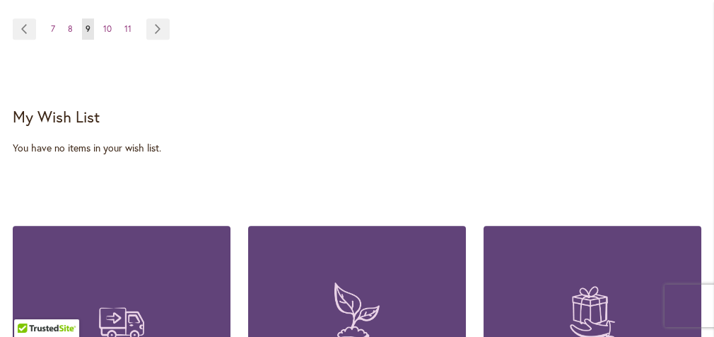
scroll to position [1512, 0]
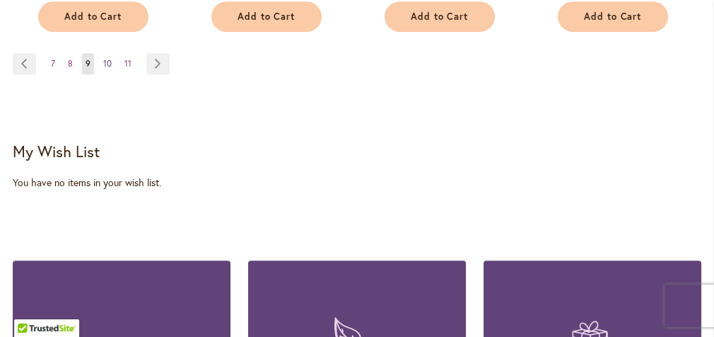
click at [106, 69] on span "10" at bounding box center [107, 63] width 8 height 11
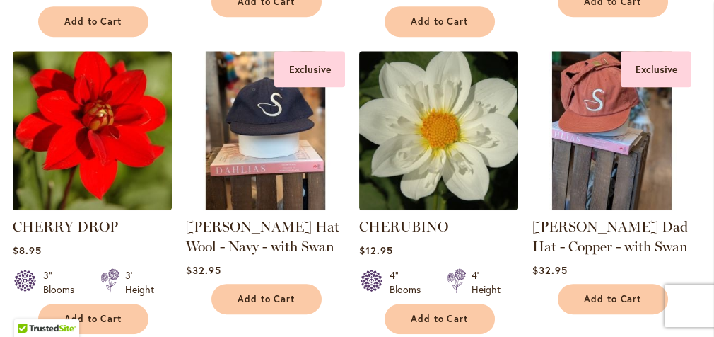
scroll to position [1442, 0]
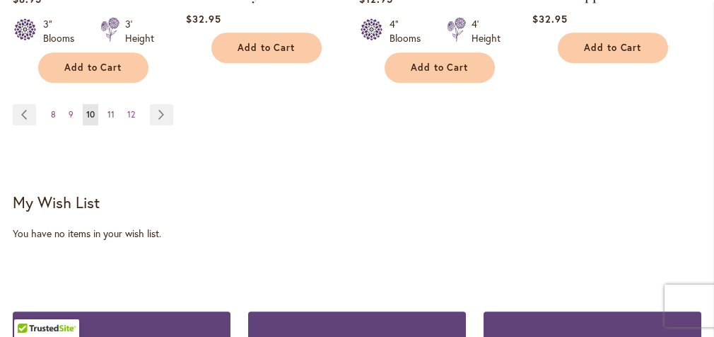
click at [108, 125] on link "Page 11" at bounding box center [111, 114] width 14 height 21
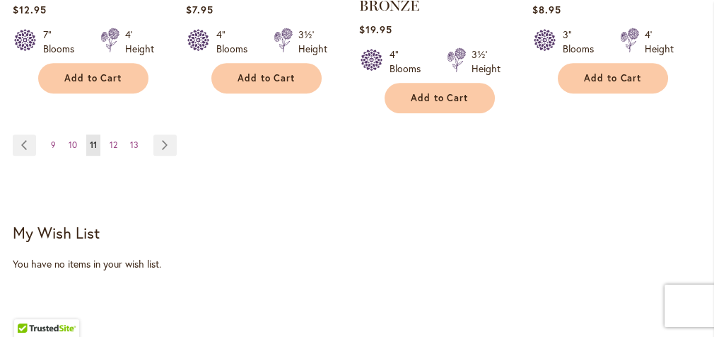
scroll to position [1415, 0]
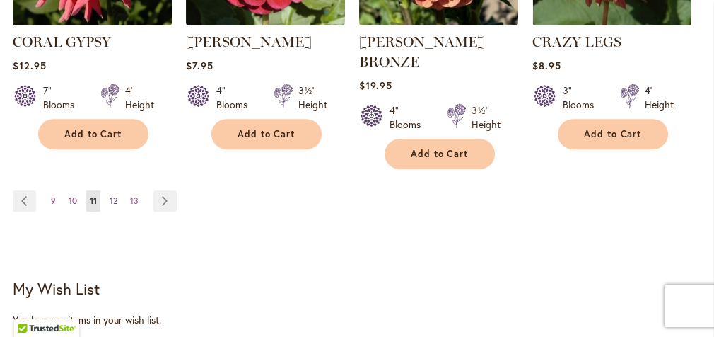
click at [110, 195] on span "12" at bounding box center [114, 200] width 8 height 11
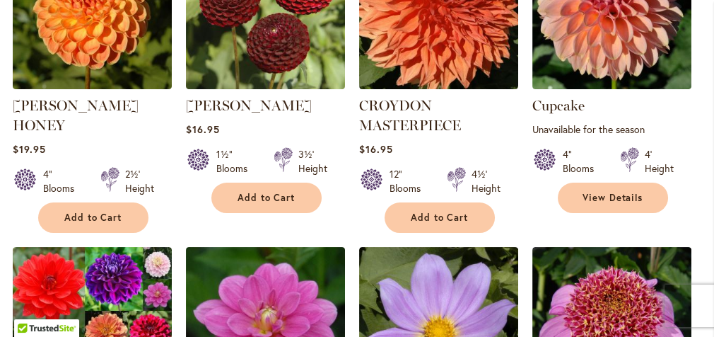
scroll to position [424, 0]
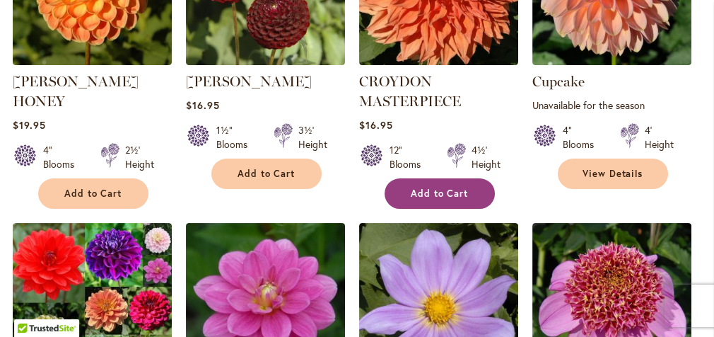
click at [429, 199] on span "Add to Cart" at bounding box center [440, 193] width 58 height 12
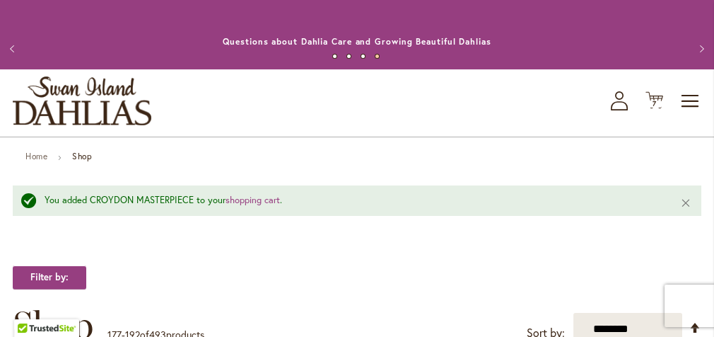
scroll to position [0, 0]
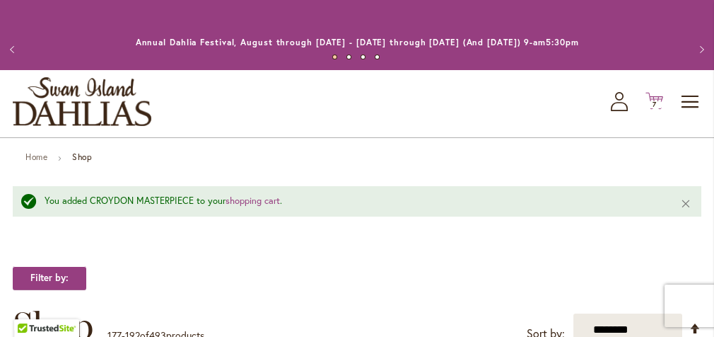
click at [663, 110] on icon at bounding box center [655, 101] width 18 height 17
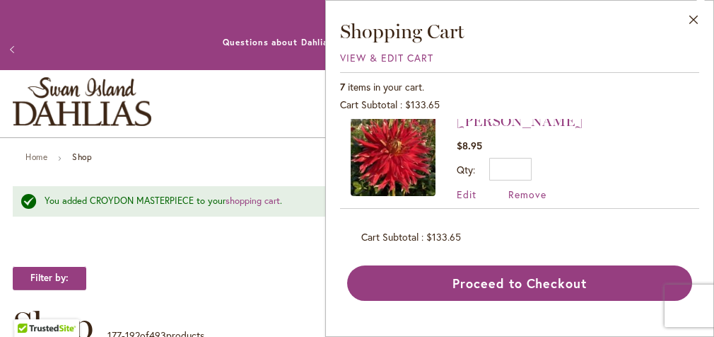
scroll to position [736, 0]
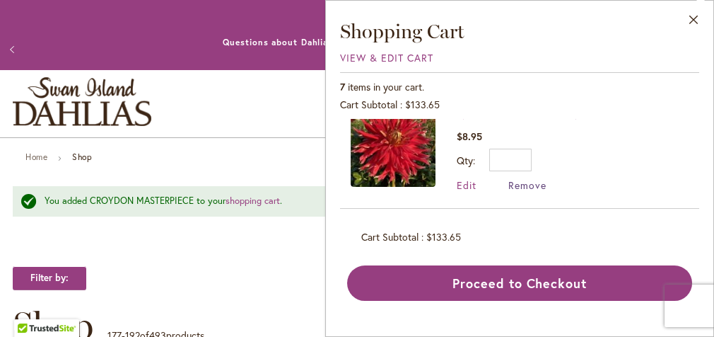
click at [523, 178] on span "Remove" at bounding box center [528, 184] width 38 height 13
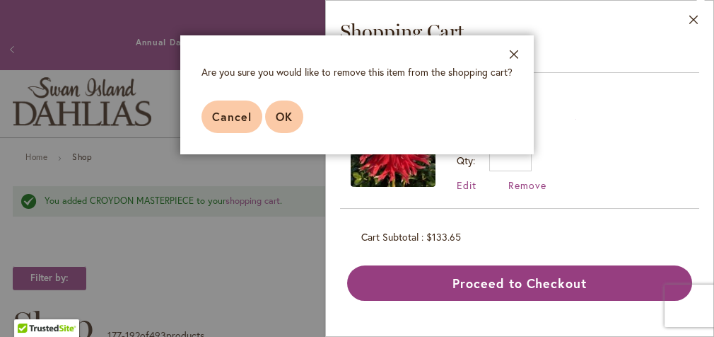
click at [280, 107] on button "OK" at bounding box center [284, 116] width 38 height 33
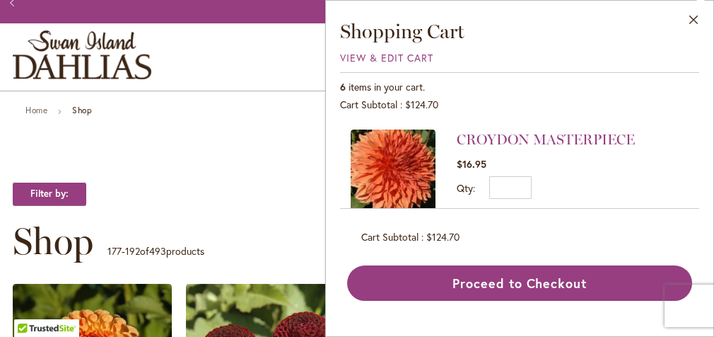
scroll to position [71, 0]
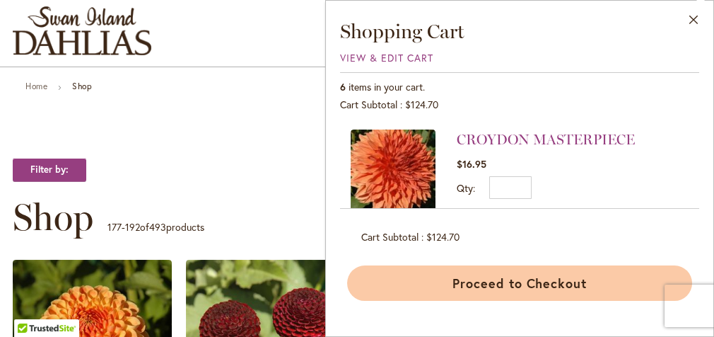
click at [615, 277] on button "Proceed to Checkout" at bounding box center [519, 282] width 345 height 35
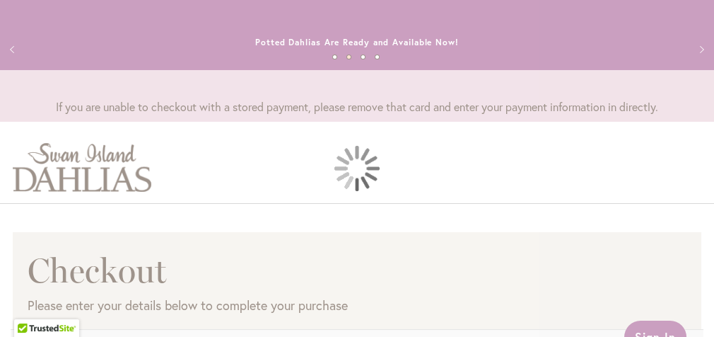
select select "**"
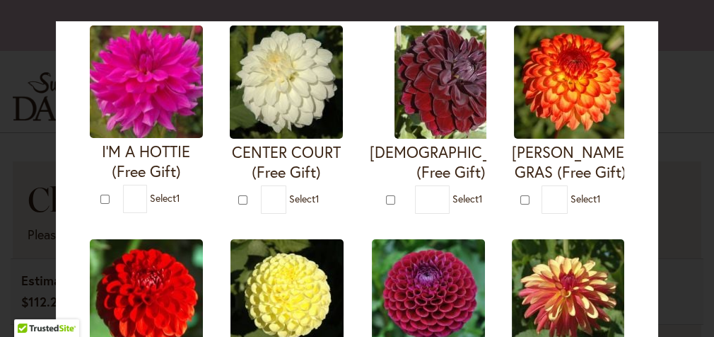
scroll to position [141, 0]
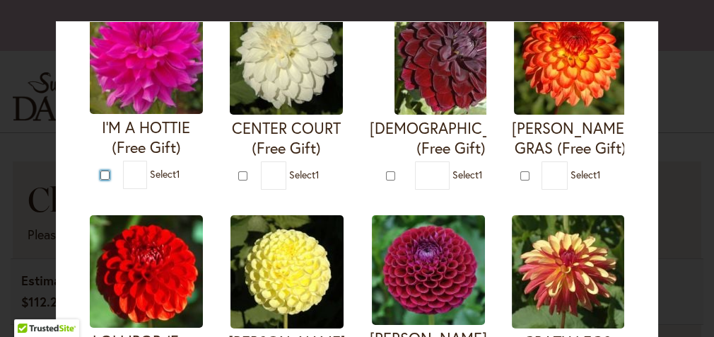
type input "*"
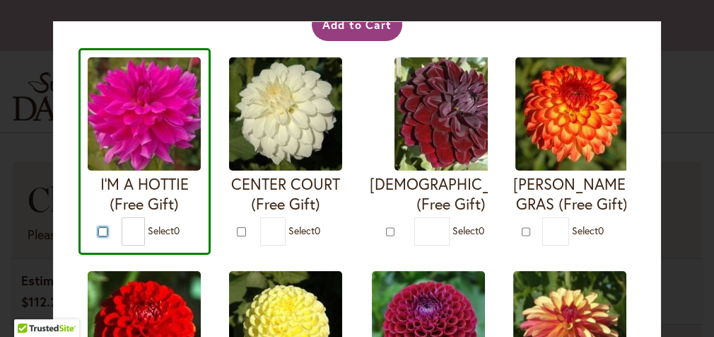
scroll to position [0, 0]
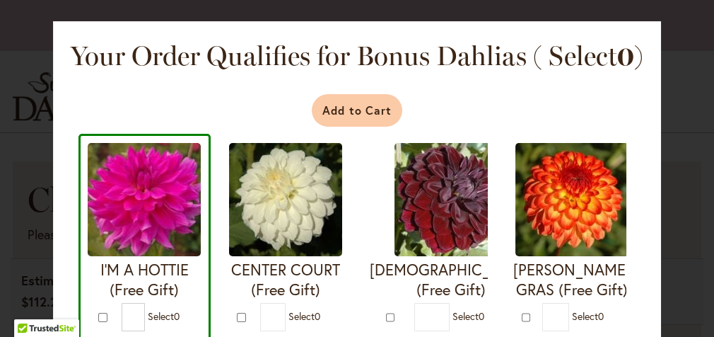
click at [342, 108] on button "Add to Cart" at bounding box center [357, 110] width 91 height 33
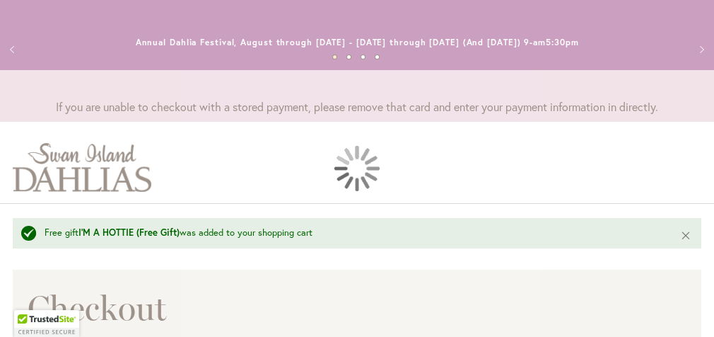
scroll to position [64, 0]
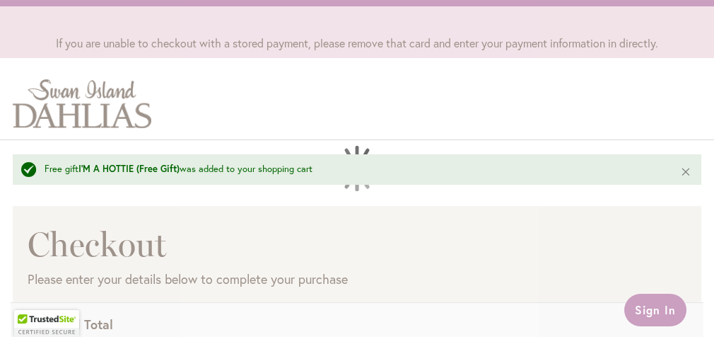
select select "**"
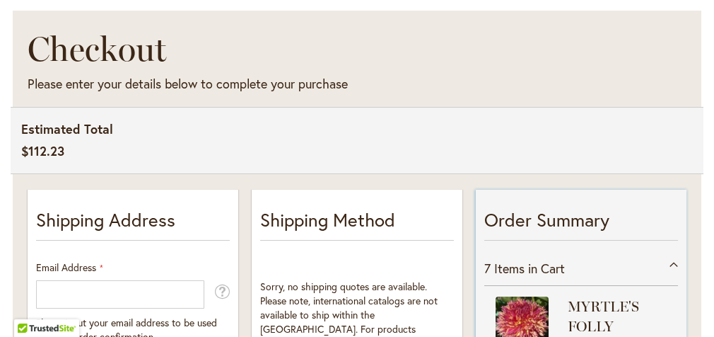
scroll to position [283, 0]
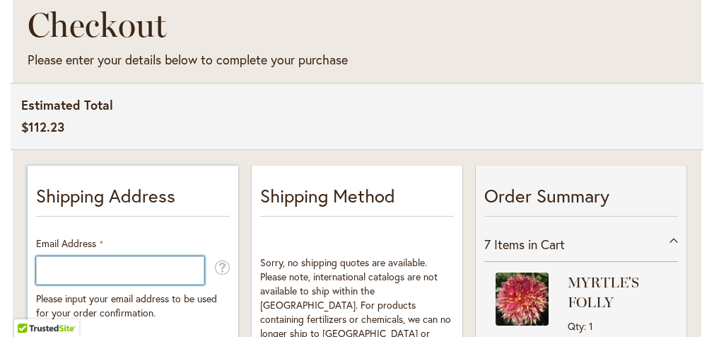
click at [40, 268] on input "Email Address" at bounding box center [120, 270] width 168 height 28
type input "**********"
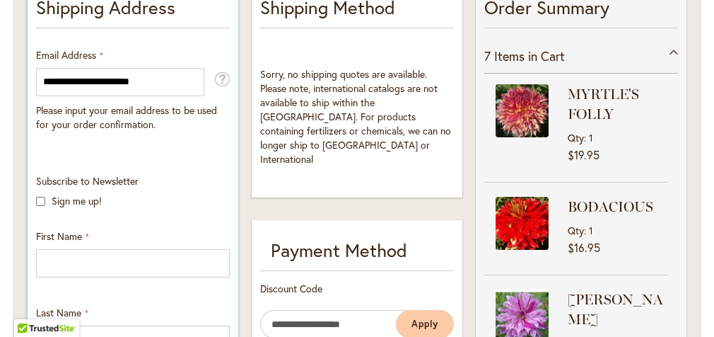
scroll to position [495, 0]
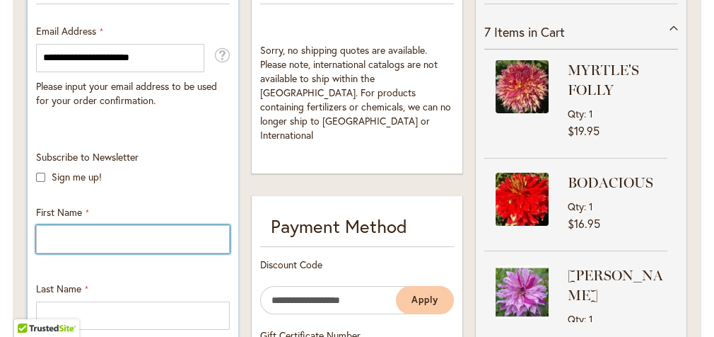
click at [48, 234] on input "First Name" at bounding box center [133, 239] width 194 height 28
type input "*****"
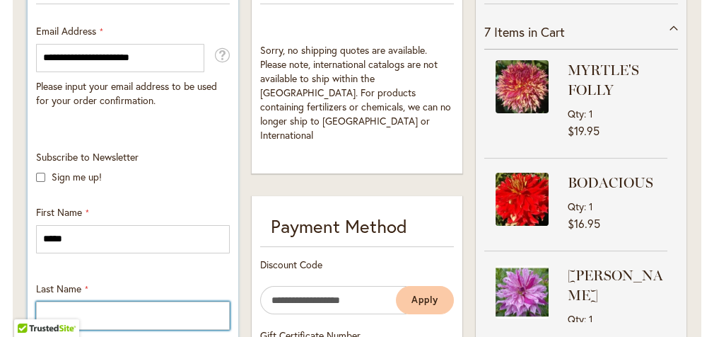
type input "*****"
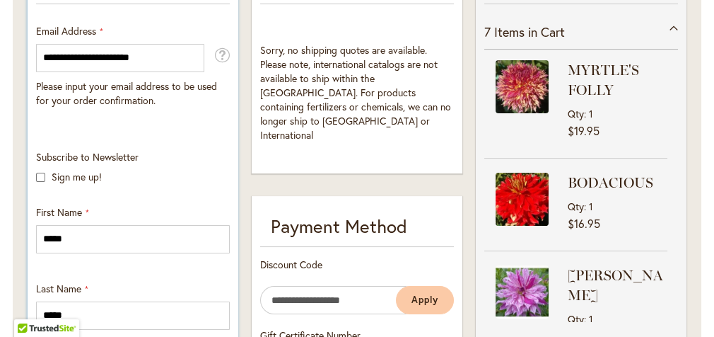
type input "**********"
select select "**"
type input "*******"
type input "*****"
type input "**********"
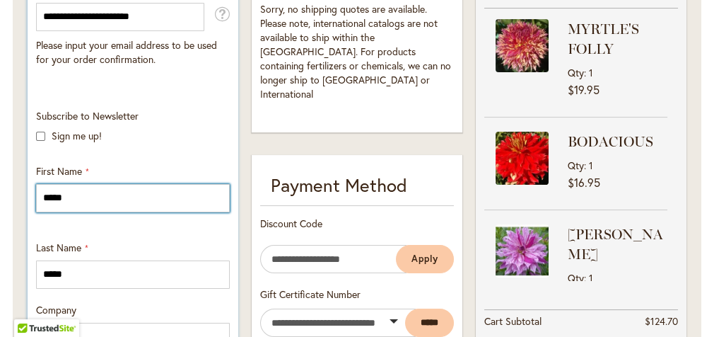
scroll to position [566, 0]
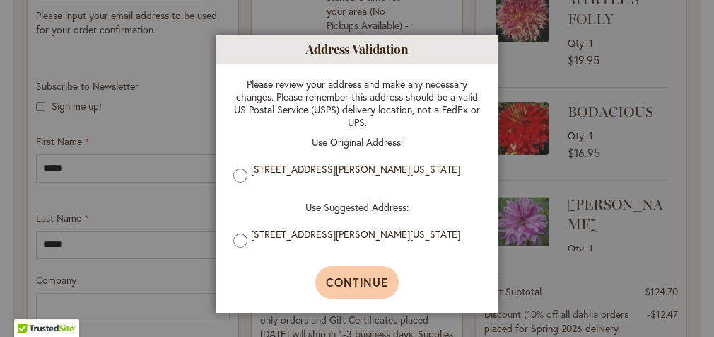
click at [340, 277] on span "Continue" at bounding box center [357, 281] width 63 height 15
type input "**********"
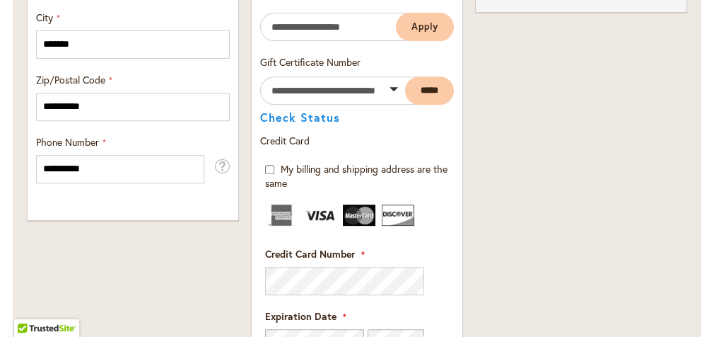
scroll to position [1132, 0]
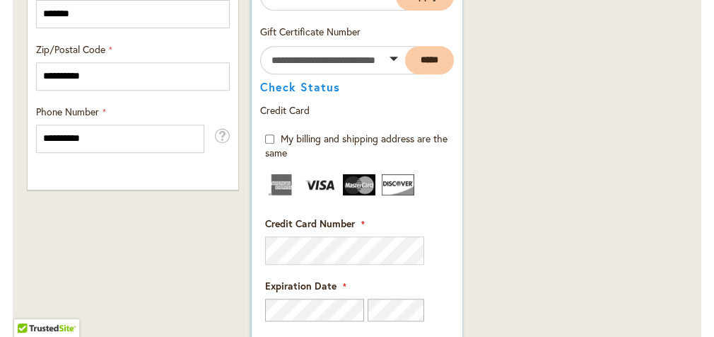
click at [367, 184] on img at bounding box center [359, 184] width 33 height 21
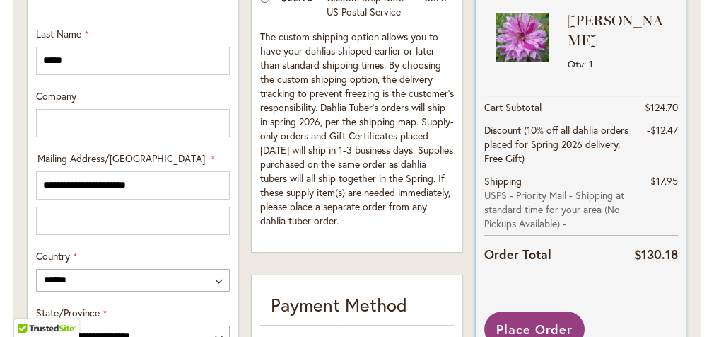
scroll to position [821, 0]
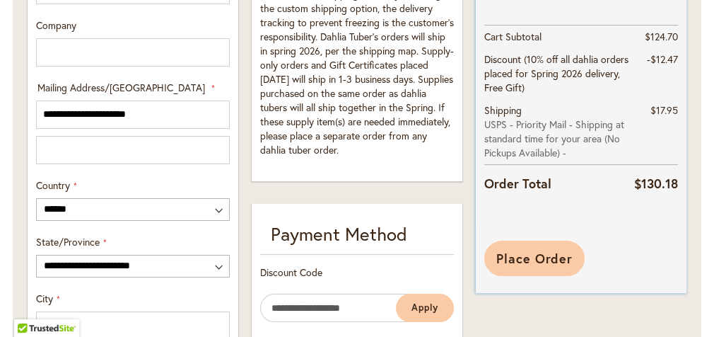
click at [522, 251] on span "Place Order" at bounding box center [535, 258] width 77 height 17
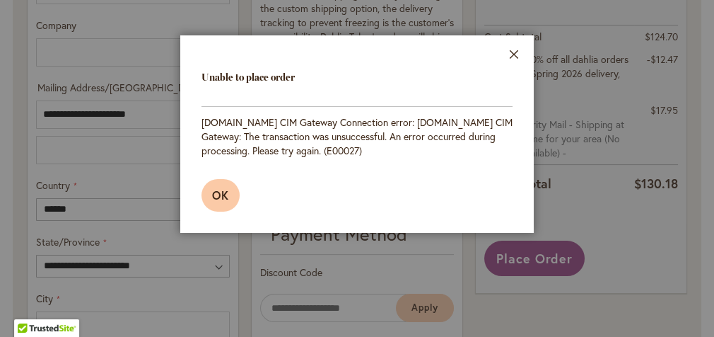
click at [216, 189] on span "OK" at bounding box center [220, 194] width 17 height 15
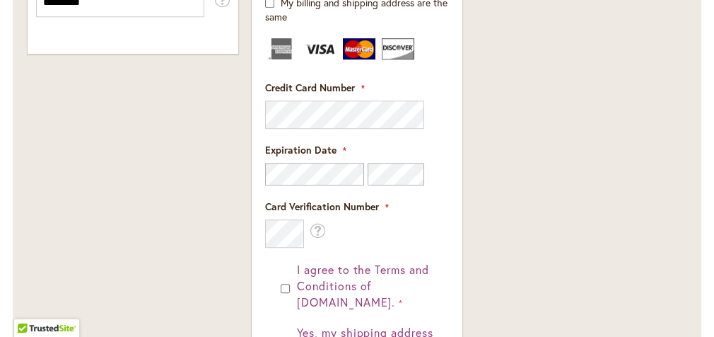
scroll to position [1245, 0]
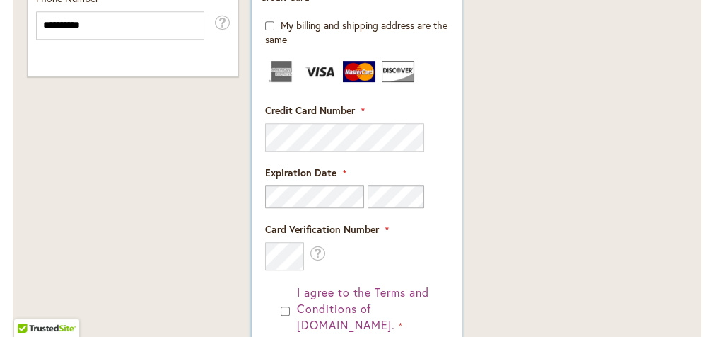
click at [368, 72] on img at bounding box center [359, 71] width 33 height 21
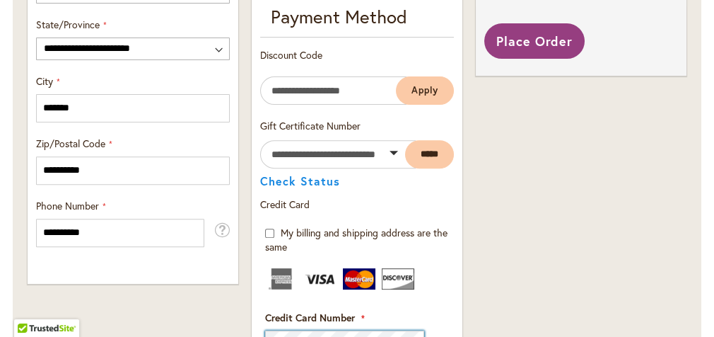
scroll to position [1033, 0]
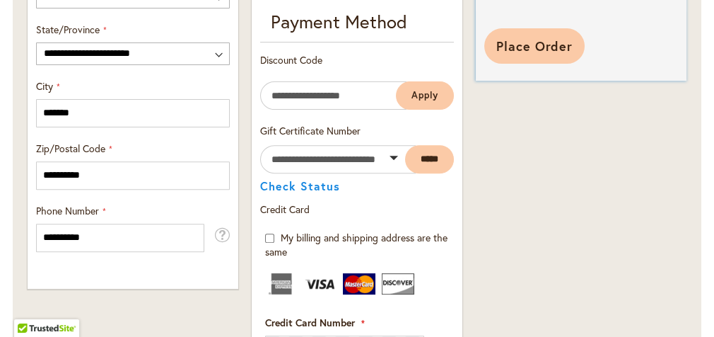
click at [531, 37] on span "Place Order" at bounding box center [535, 45] width 77 height 17
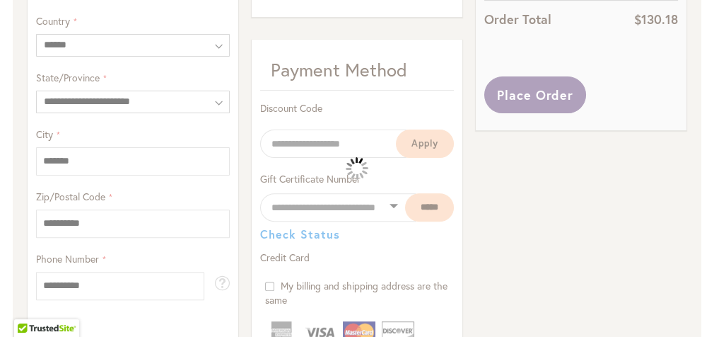
scroll to position [962, 0]
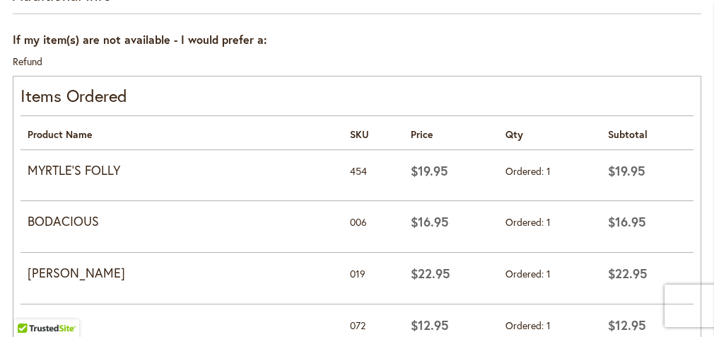
scroll to position [707, 0]
